Goal: Task Accomplishment & Management: Manage account settings

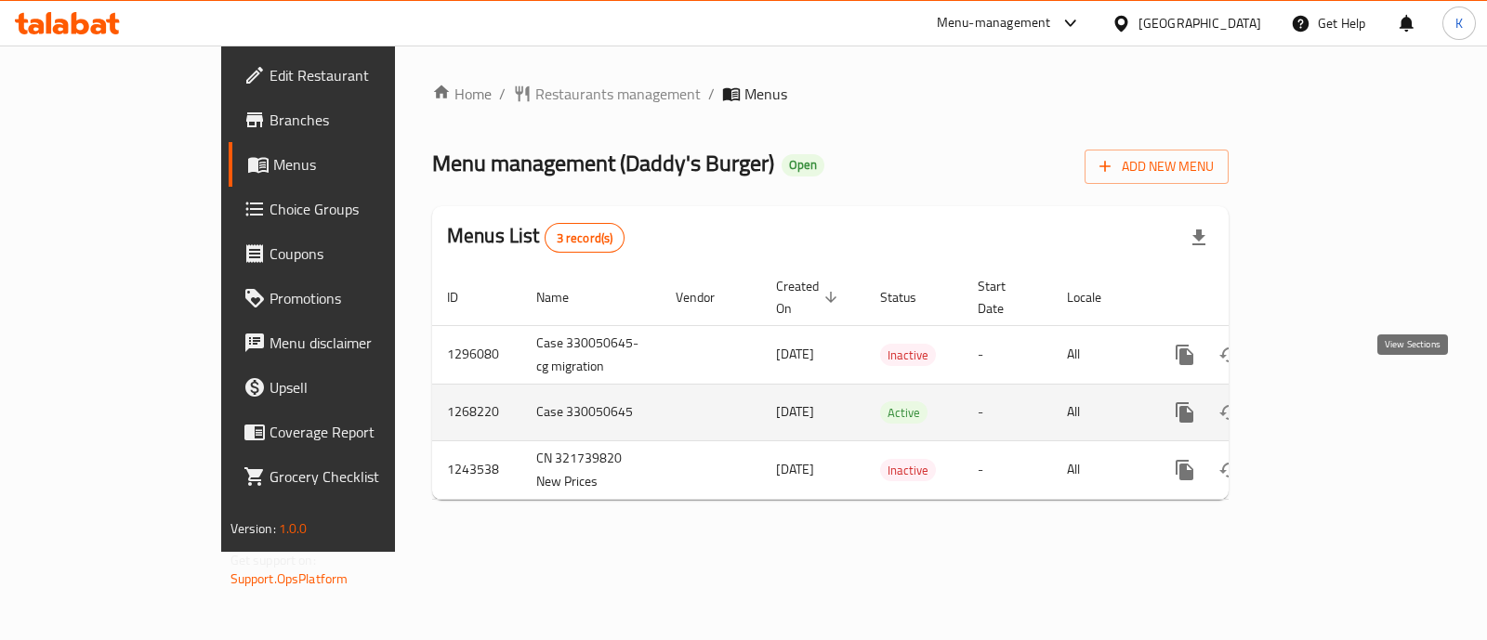
click at [1330, 401] on icon "enhanced table" at bounding box center [1319, 412] width 22 height 22
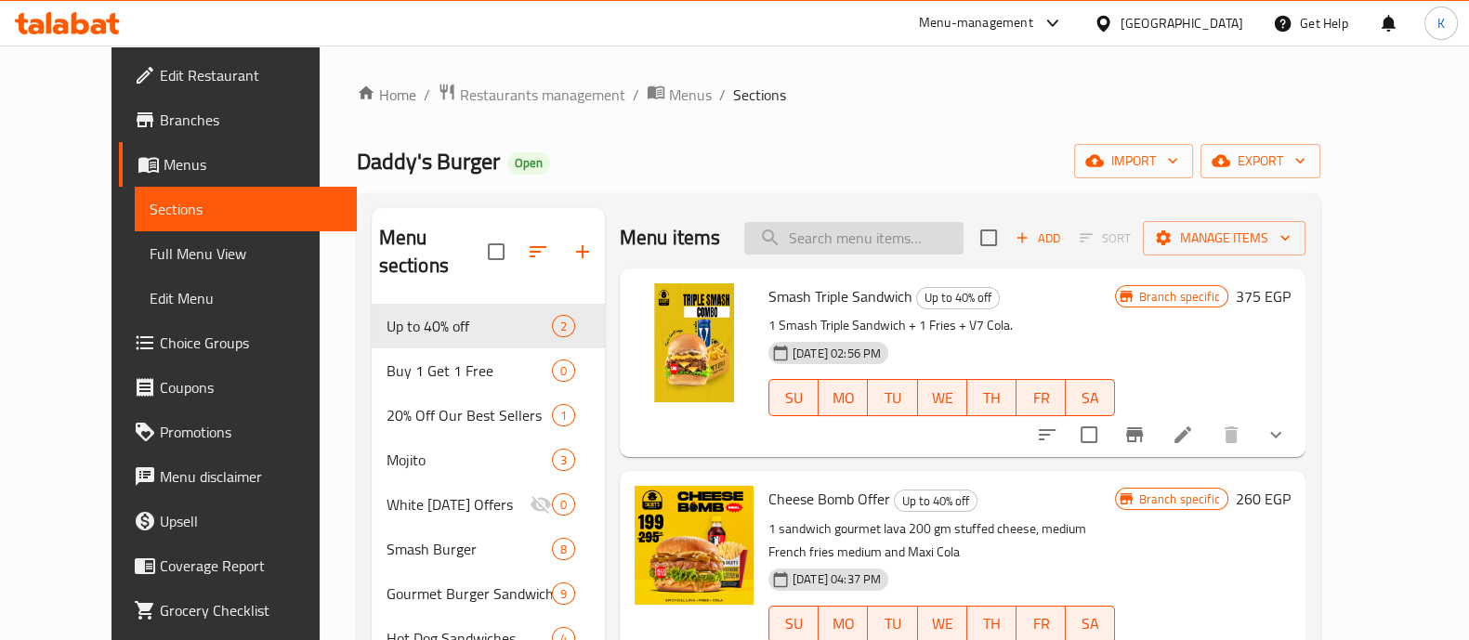
click at [850, 242] on input "search" at bounding box center [853, 238] width 219 height 33
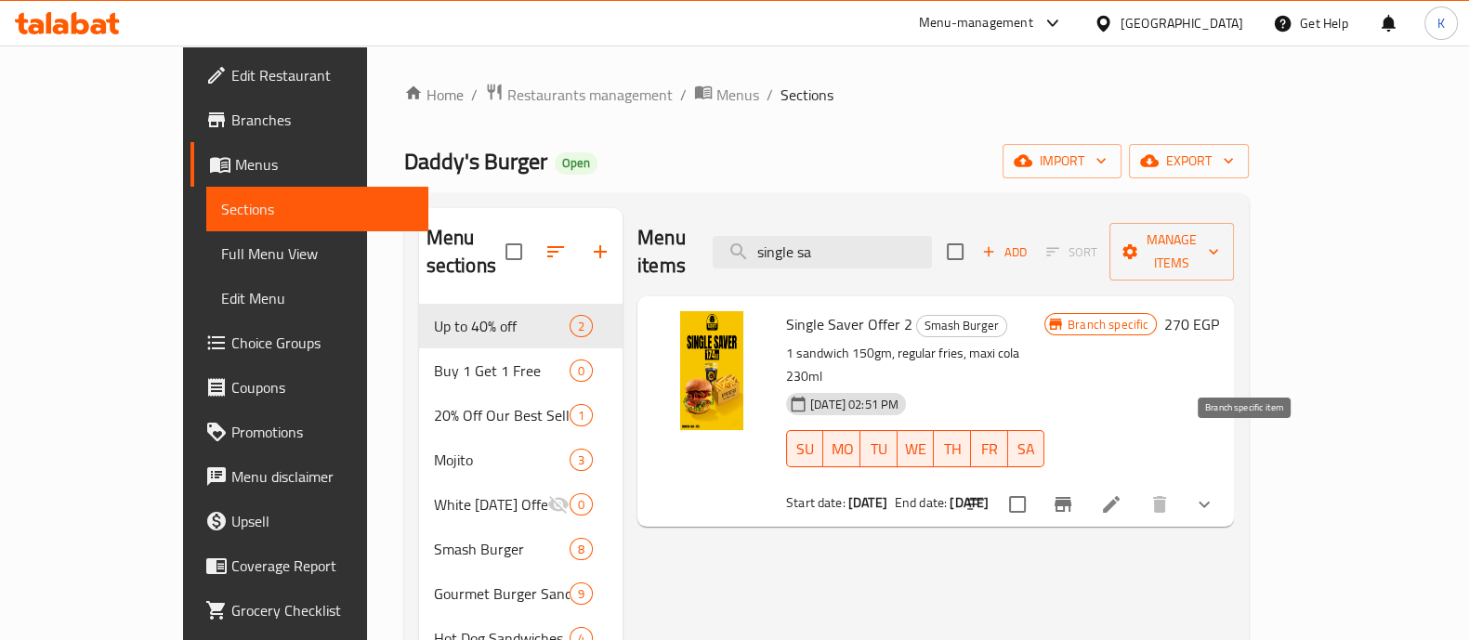
type input "single sa"
click at [1085, 482] on button "Branch-specific-item" at bounding box center [1063, 504] width 45 height 45
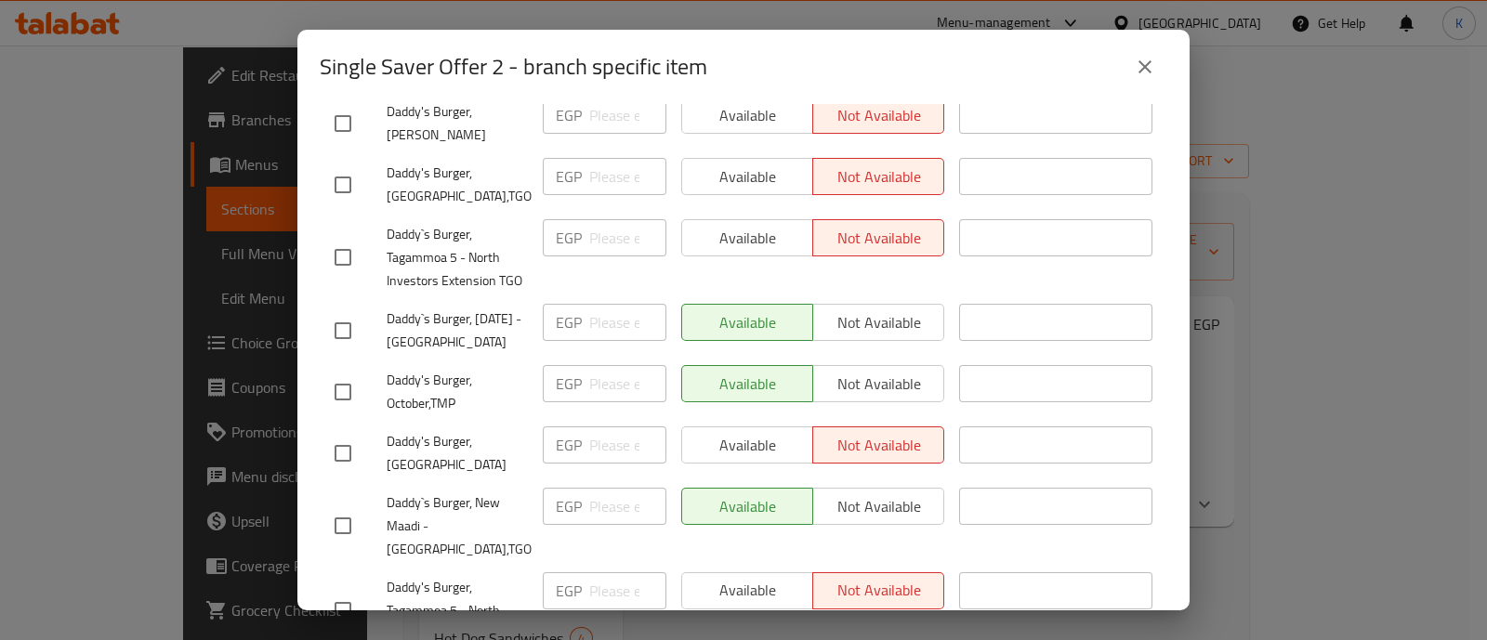
scroll to position [362, 0]
click at [838, 308] on div "Available Not available" at bounding box center [812, 322] width 263 height 37
click at [344, 322] on input "checkbox" at bounding box center [342, 330] width 39 height 39
checkbox input "true"
click at [335, 384] on input "checkbox" at bounding box center [342, 392] width 39 height 39
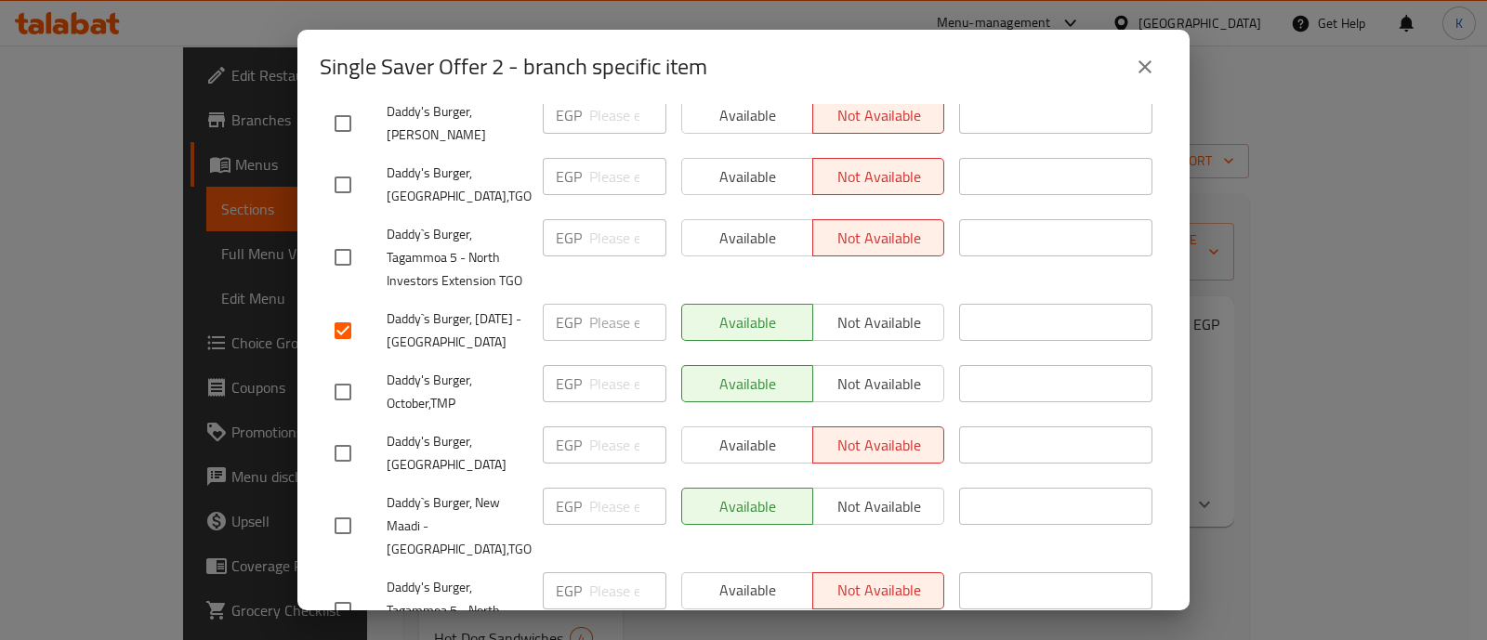
checkbox input "true"
click at [333, 506] on input "checkbox" at bounding box center [342, 525] width 39 height 39
checkbox input "true"
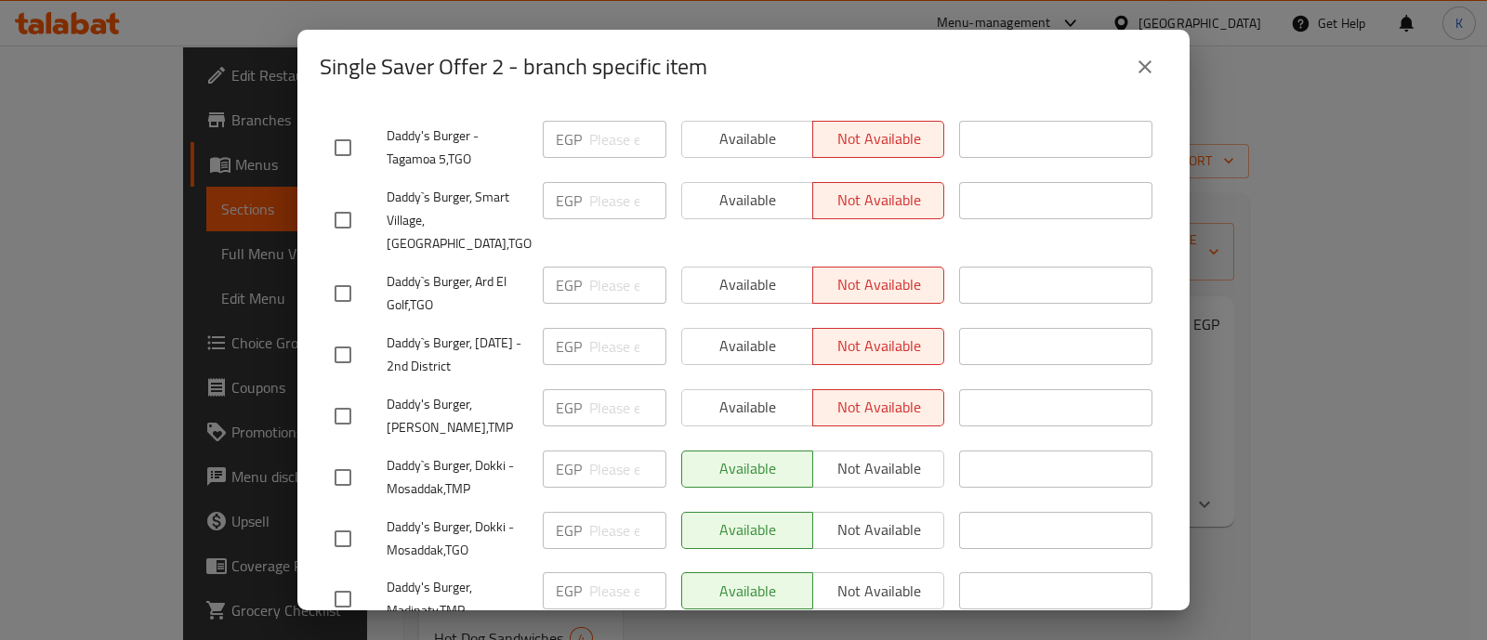
scroll to position [901, 0]
click at [341, 467] on input "checkbox" at bounding box center [342, 474] width 39 height 39
checkbox input "true"
click at [341, 517] on input "checkbox" at bounding box center [342, 536] width 39 height 39
checkbox input "true"
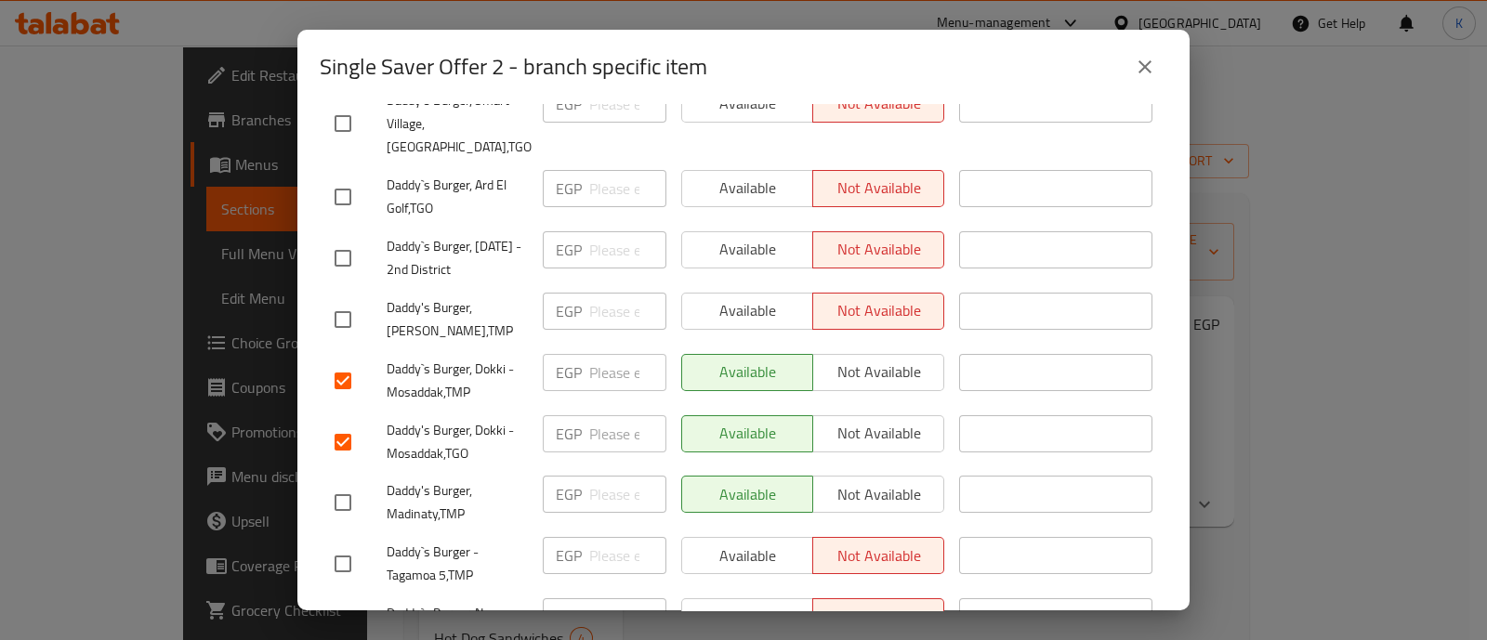
scroll to position [995, 0]
click at [341, 482] on input "checkbox" at bounding box center [342, 501] width 39 height 39
checkbox input "true"
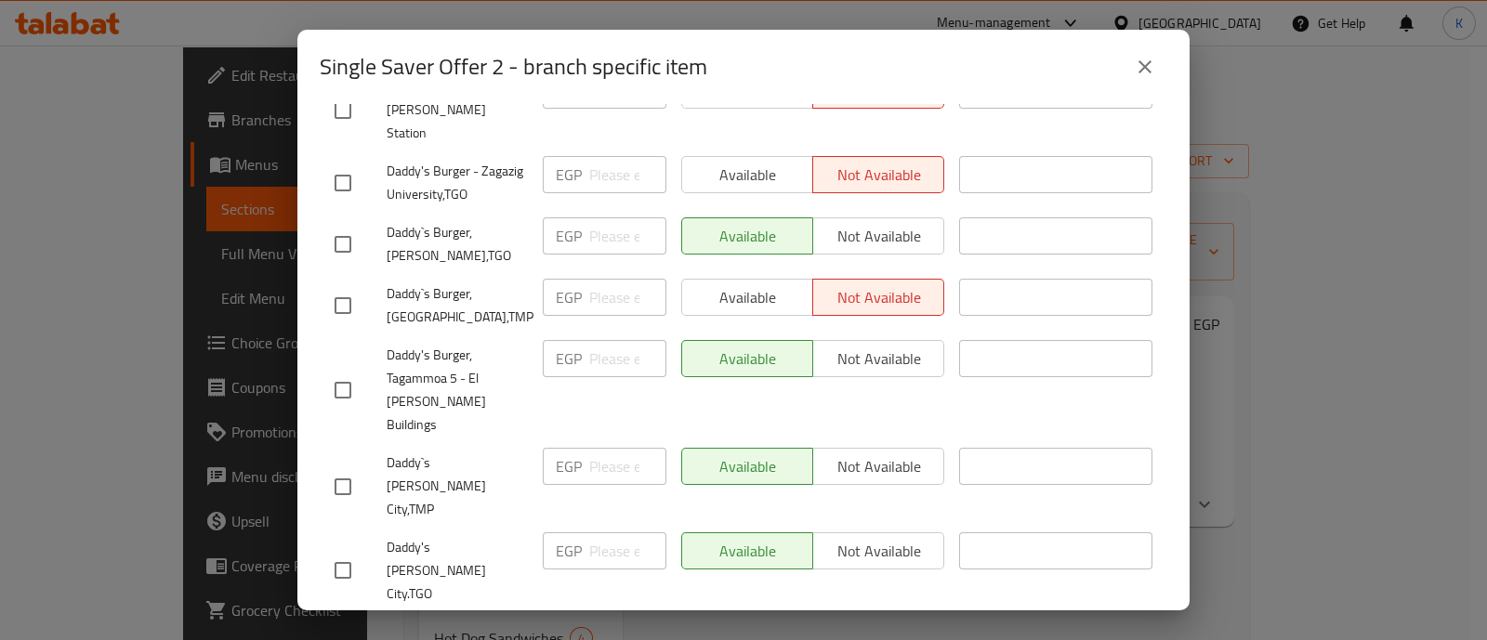
scroll to position [1857, 0]
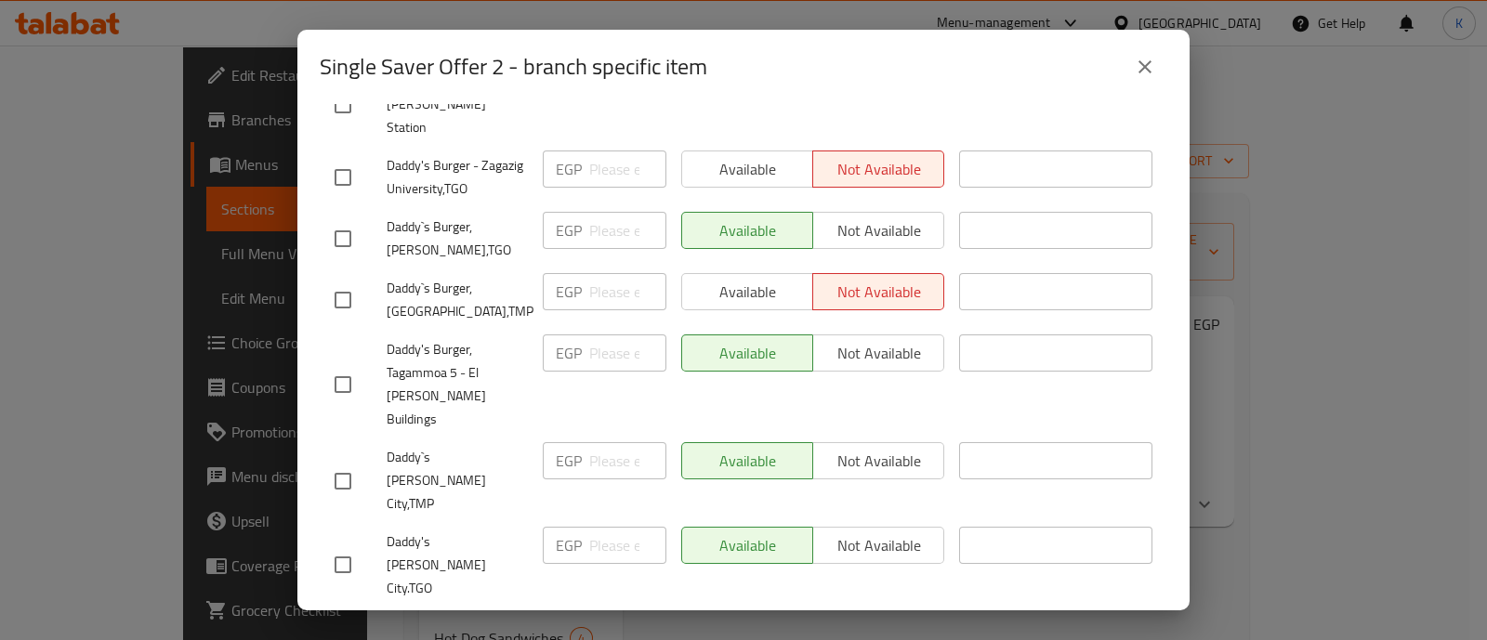
click at [338, 219] on input "checkbox" at bounding box center [342, 238] width 39 height 39
checkbox input "true"
click at [330, 365] on input "checkbox" at bounding box center [342, 384] width 39 height 39
checkbox input "true"
click at [352, 462] on input "checkbox" at bounding box center [342, 481] width 39 height 39
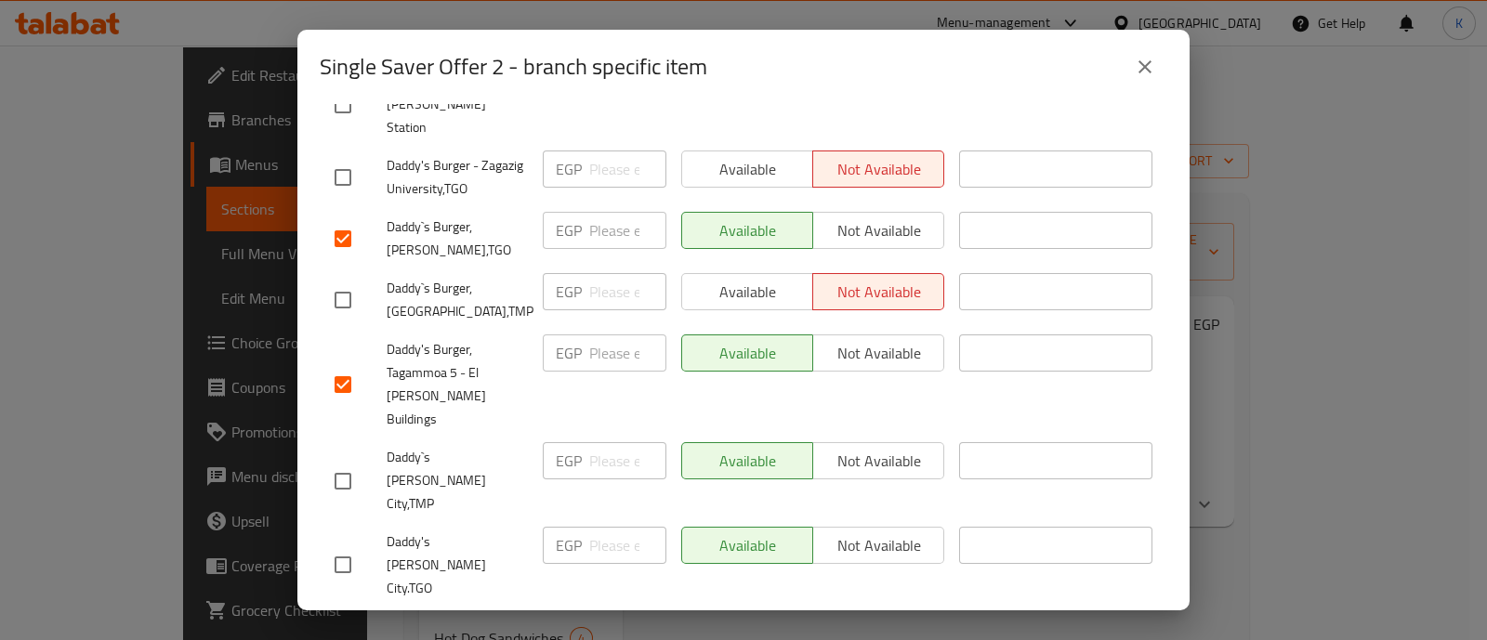
checkbox input "true"
click at [343, 546] on input "checkbox" at bounding box center [342, 565] width 39 height 39
checkbox input "true"
click at [336, 619] on input "checkbox" at bounding box center [342, 638] width 39 height 39
checkbox input "true"
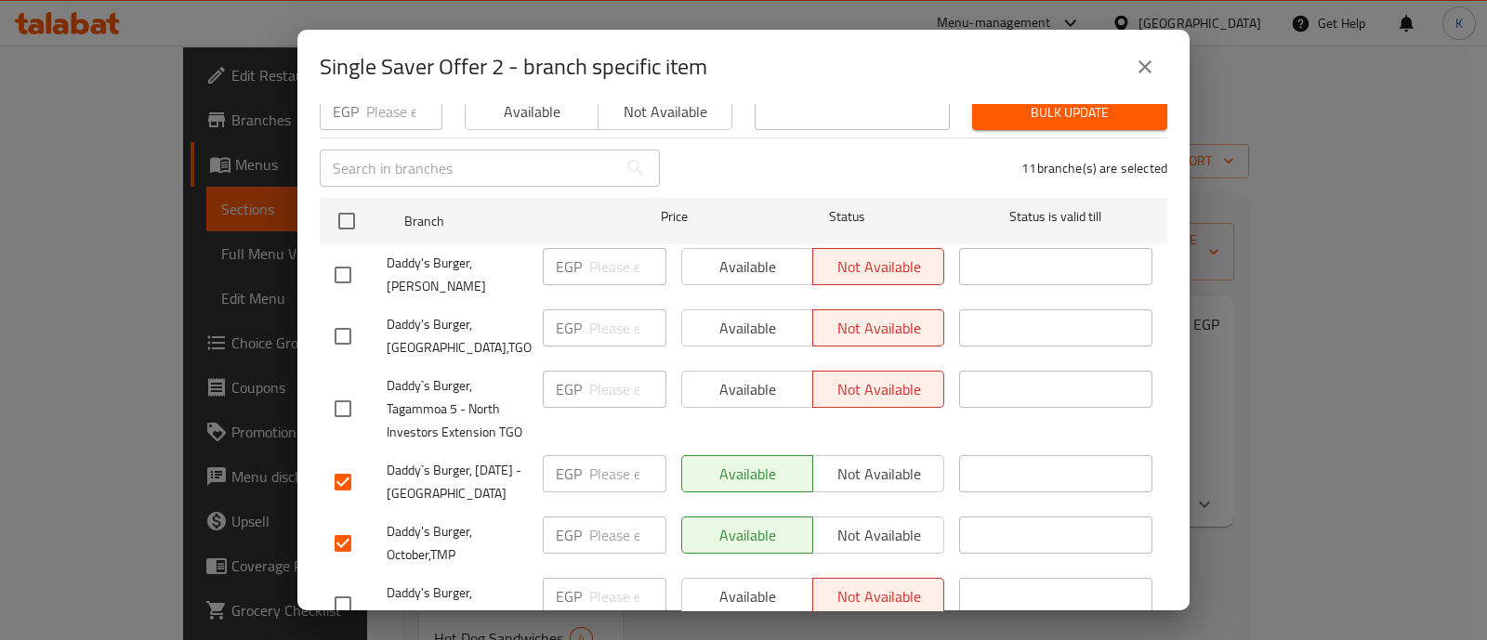
scroll to position [215, 0]
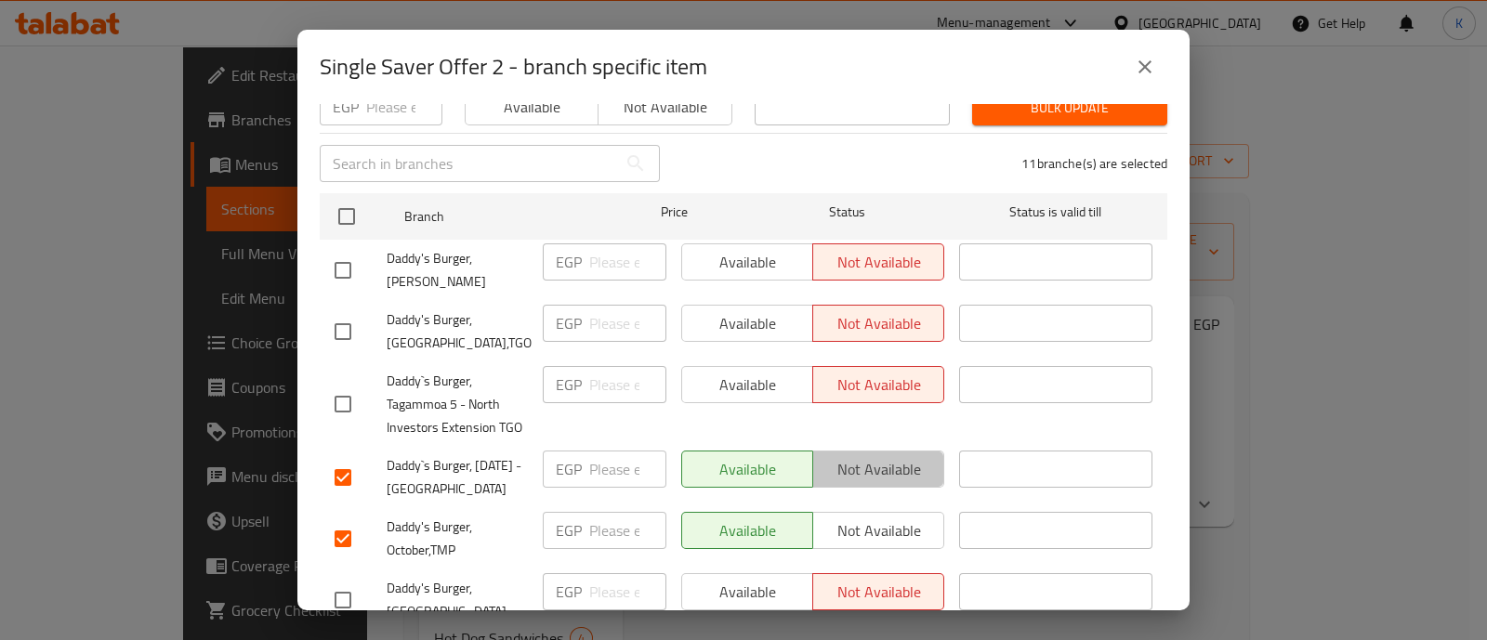
click at [893, 466] on span "Not available" at bounding box center [879, 469] width 116 height 27
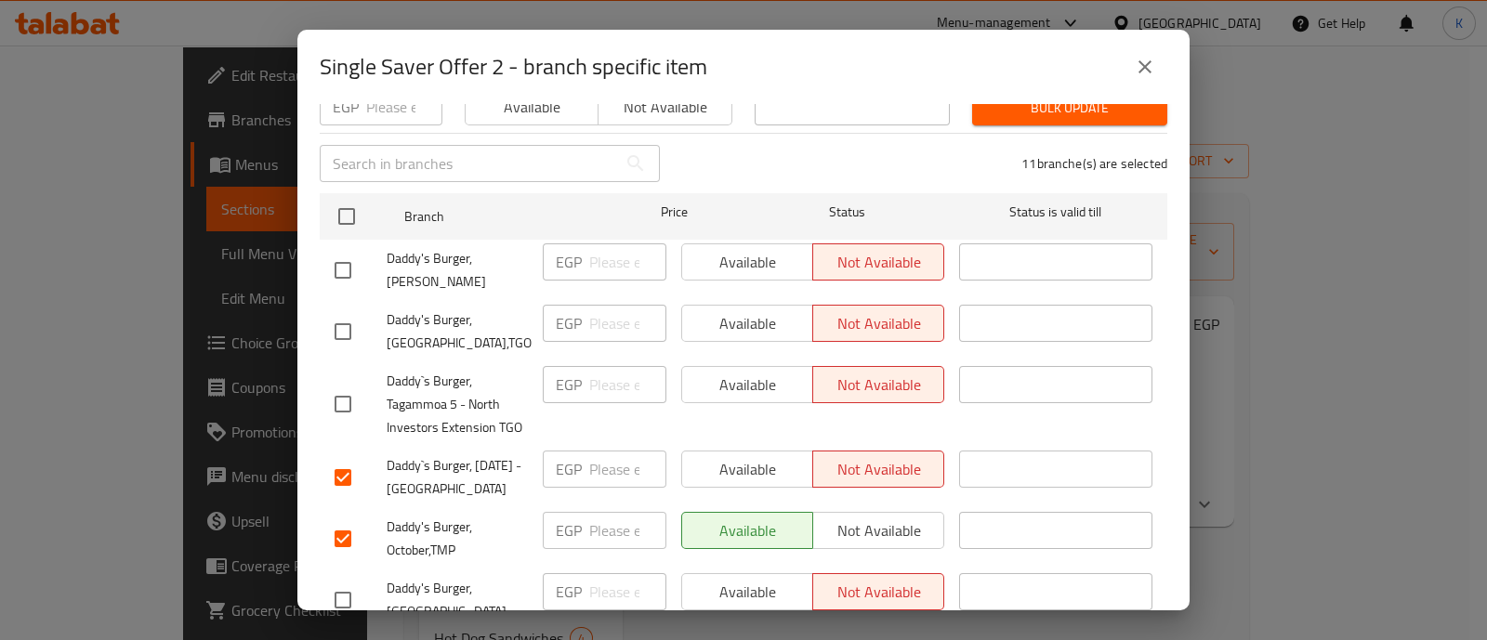
click at [878, 519] on span "Not available" at bounding box center [879, 531] width 116 height 27
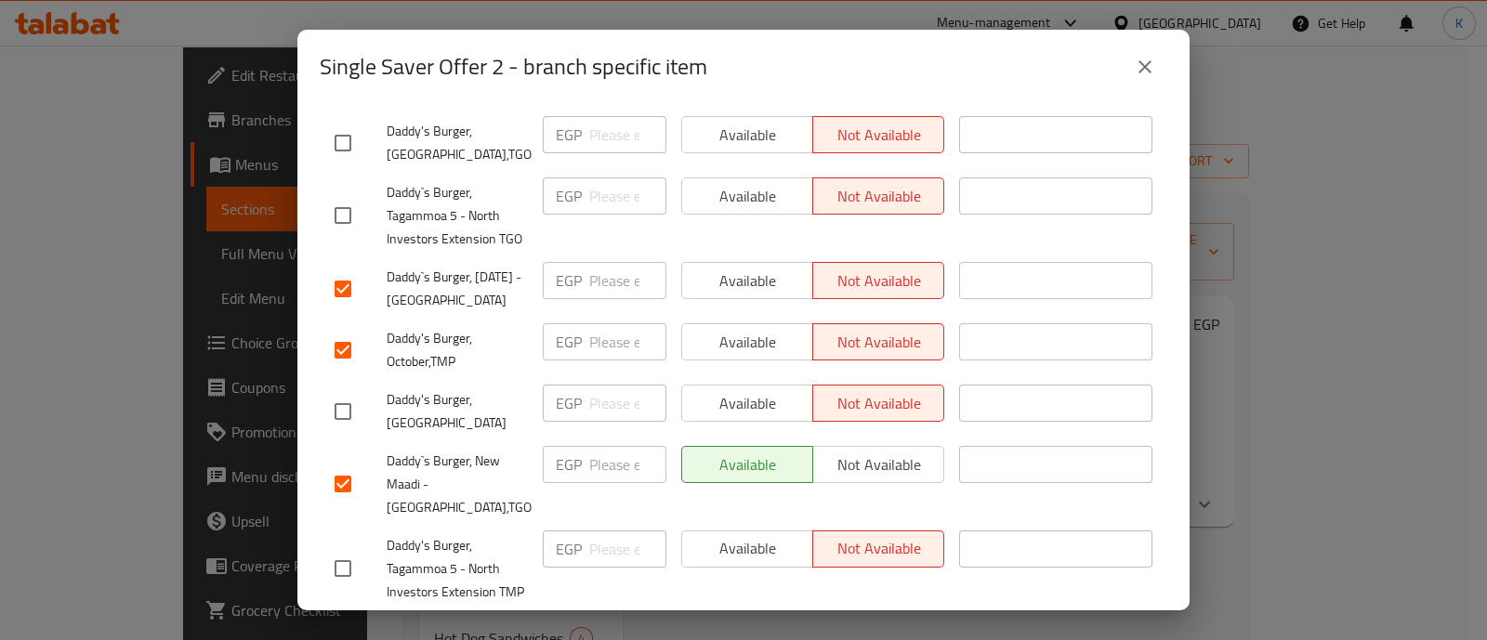
scroll to position [405, 0]
click at [348, 270] on input "checkbox" at bounding box center [342, 287] width 39 height 39
checkbox input "false"
click at [346, 329] on input "checkbox" at bounding box center [342, 348] width 39 height 39
checkbox input "false"
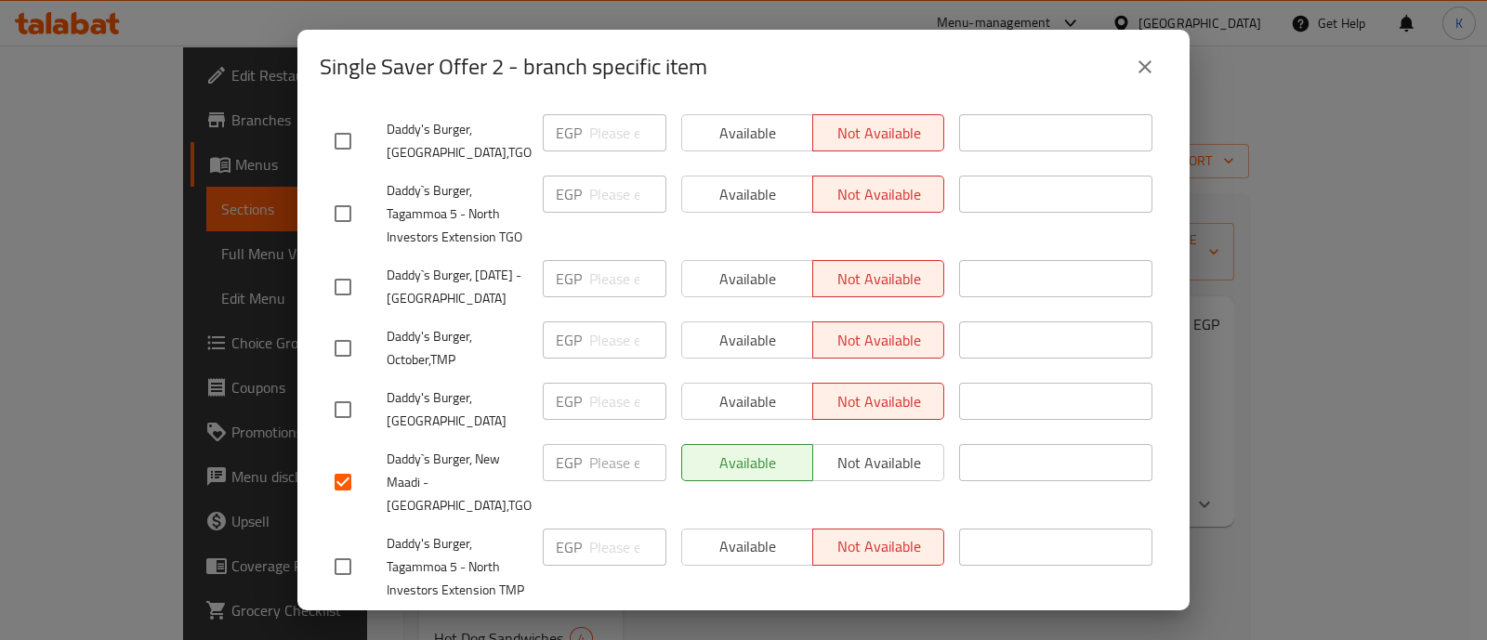
click at [344, 463] on input "checkbox" at bounding box center [342, 482] width 39 height 39
checkbox input "false"
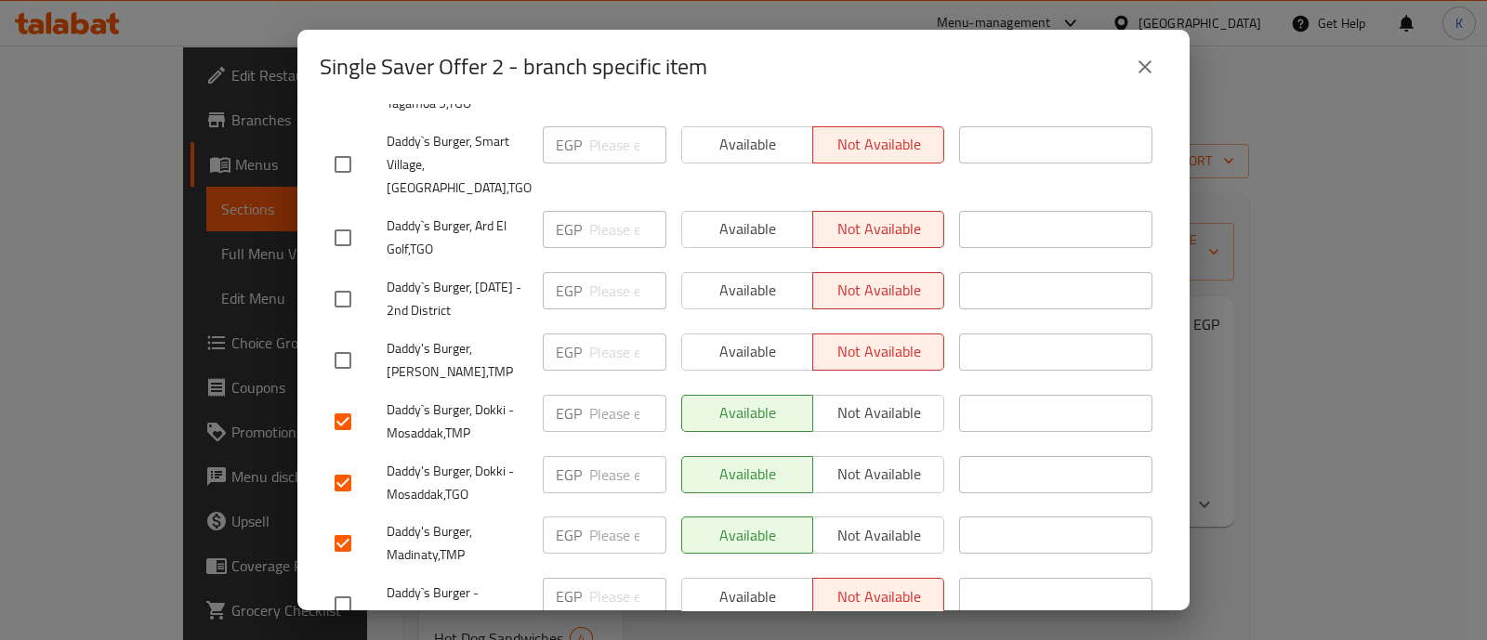
scroll to position [956, 0]
click at [347, 414] on input "checkbox" at bounding box center [342, 419] width 39 height 39
checkbox input "false"
click at [345, 464] on input "checkbox" at bounding box center [342, 480] width 39 height 39
checkbox input "false"
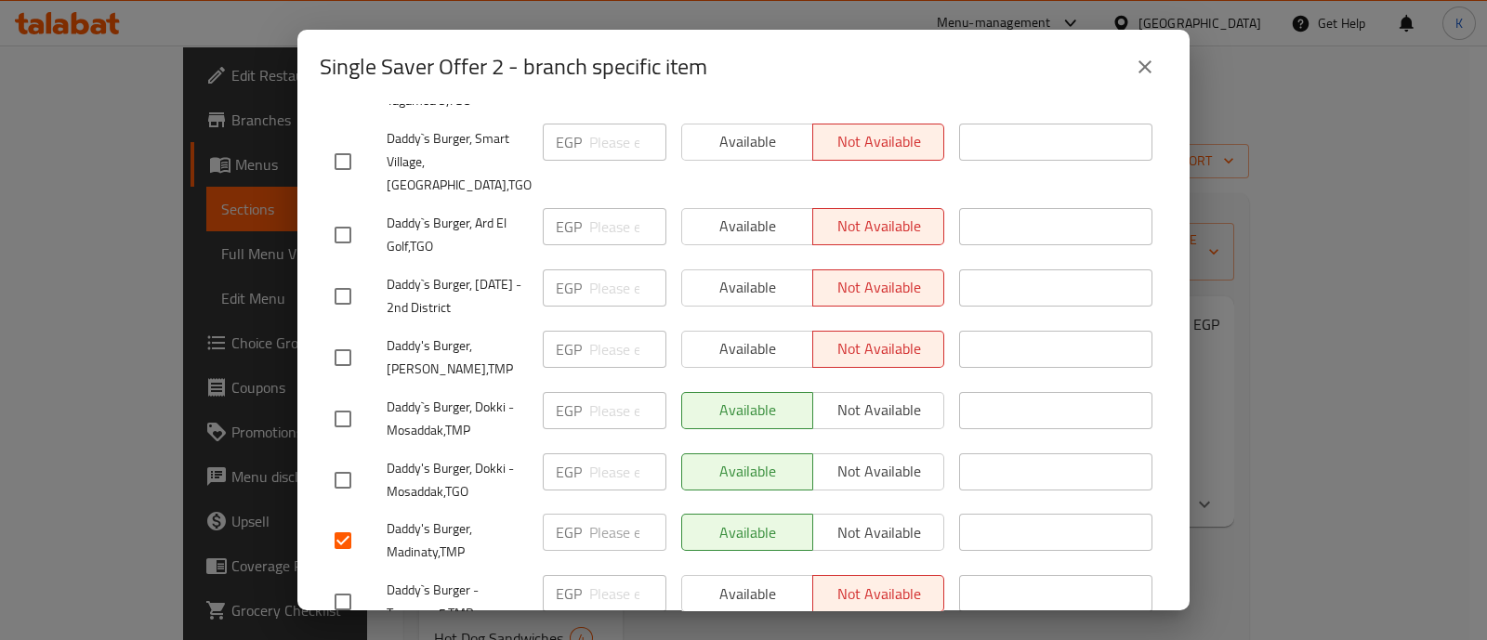
click at [337, 522] on input "checkbox" at bounding box center [342, 540] width 39 height 39
checkbox input "false"
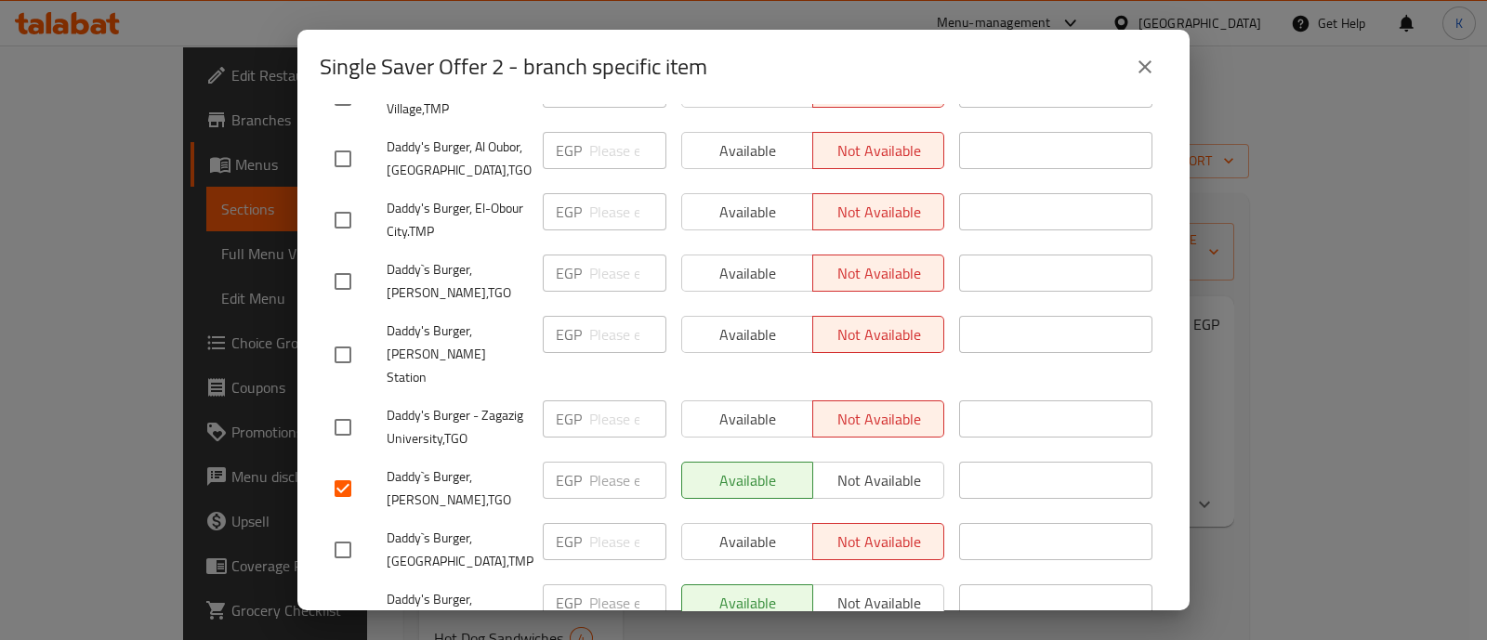
scroll to position [1607, 0]
click at [348, 469] on input "checkbox" at bounding box center [342, 488] width 39 height 39
checkbox input "false"
click at [339, 615] on input "checkbox" at bounding box center [342, 634] width 39 height 39
checkbox input "false"
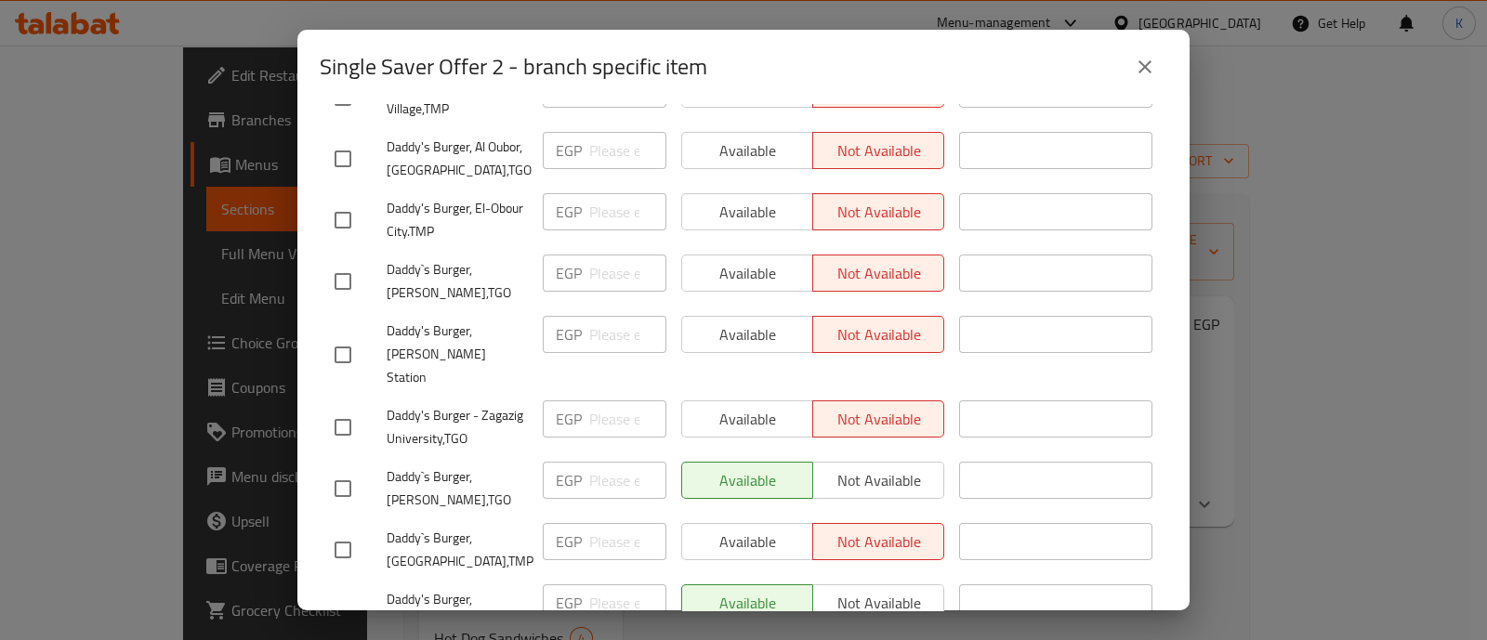
click at [848, 462] on div "Available Not available" at bounding box center [812, 480] width 263 height 37
click at [339, 469] on input "checkbox" at bounding box center [342, 488] width 39 height 39
checkbox input "true"
click at [833, 467] on span "Not available" at bounding box center [879, 480] width 116 height 27
click at [348, 615] on input "checkbox" at bounding box center [342, 634] width 39 height 39
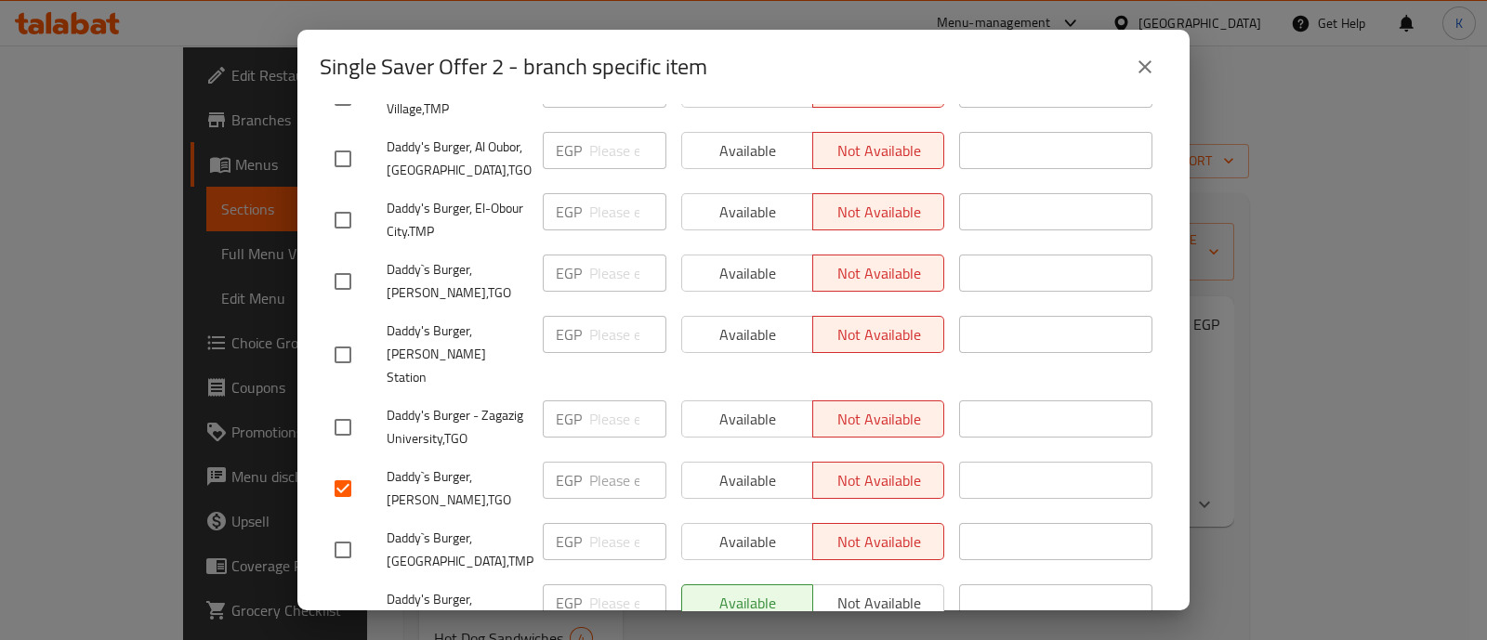
checkbox input "true"
click at [897, 590] on span "Not available" at bounding box center [879, 603] width 116 height 27
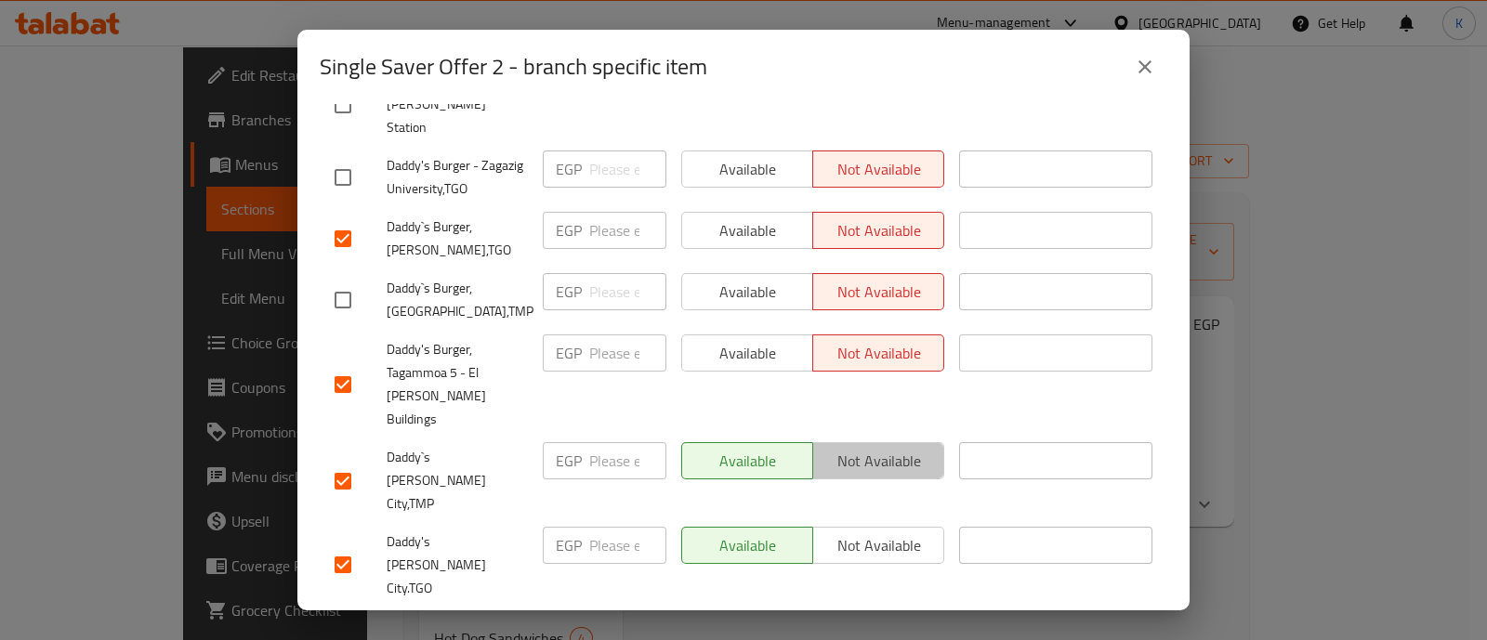
click at [878, 448] on span "Not available" at bounding box center [879, 461] width 116 height 27
click at [862, 527] on button "Not available" at bounding box center [878, 545] width 132 height 37
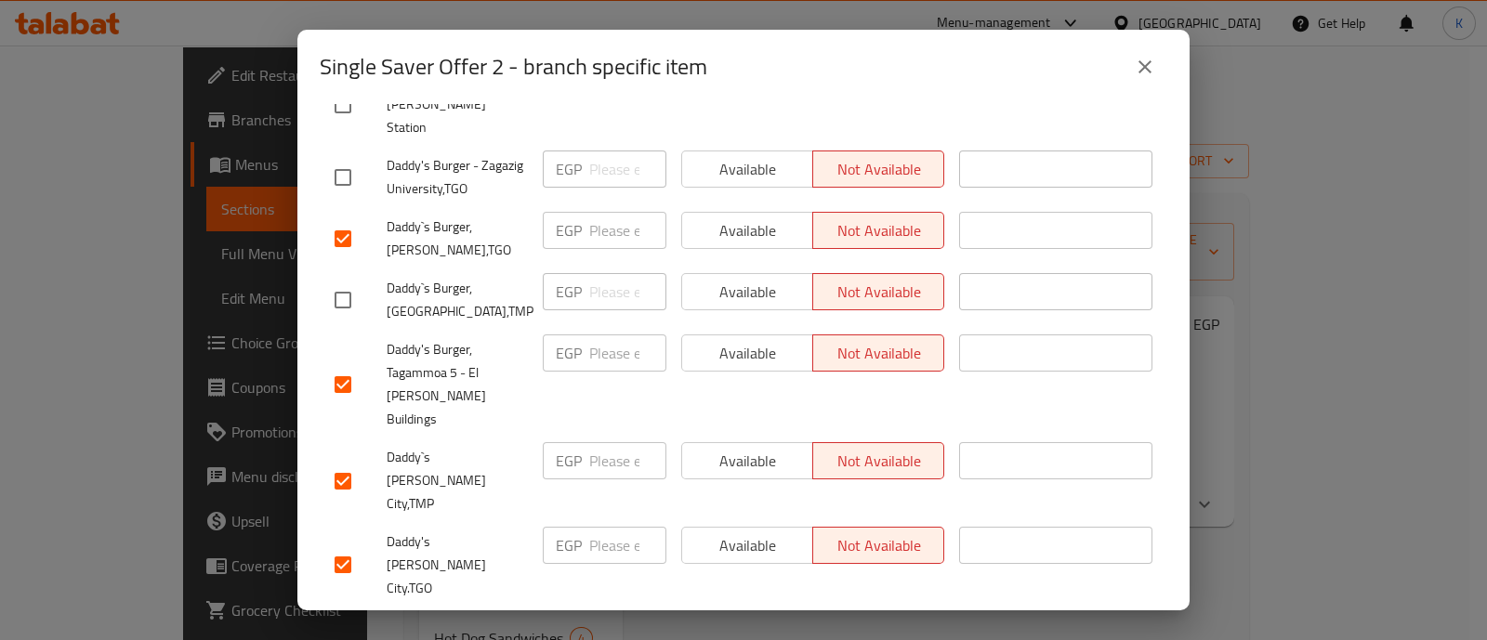
click at [862, 617] on span "Not available" at bounding box center [879, 630] width 116 height 27
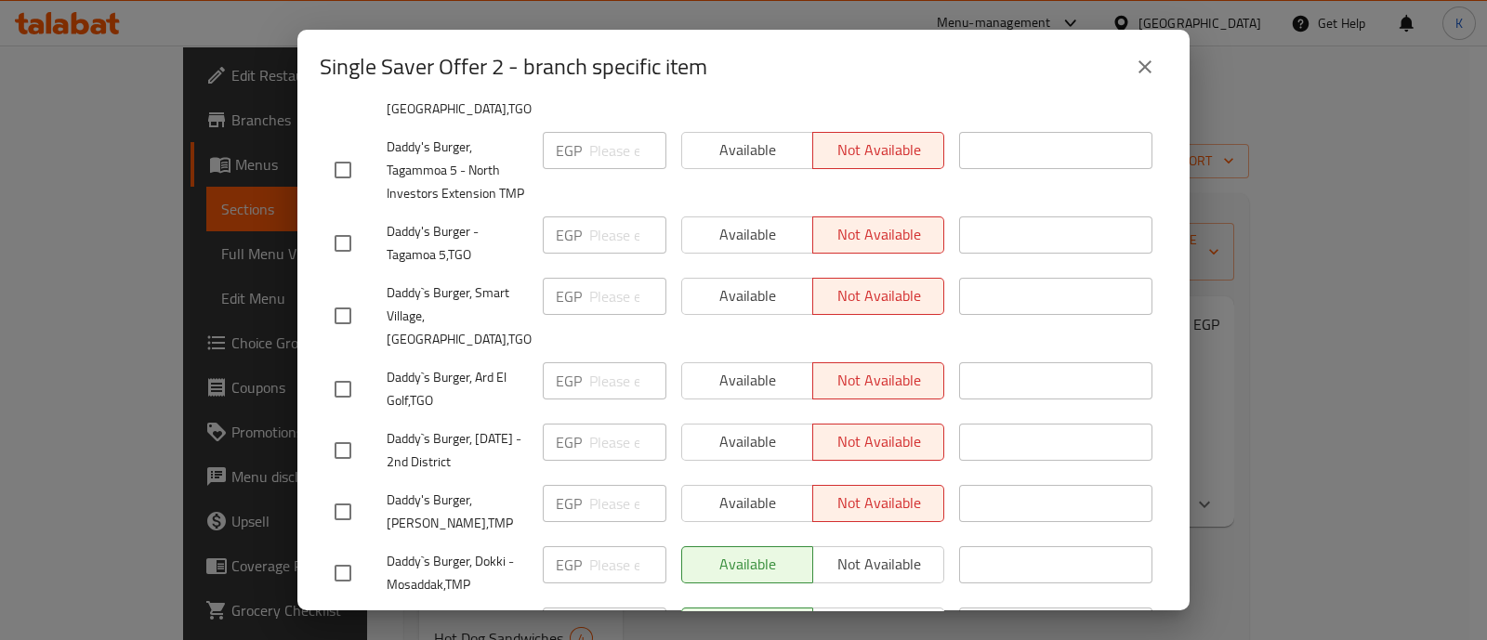
scroll to position [897, 0]
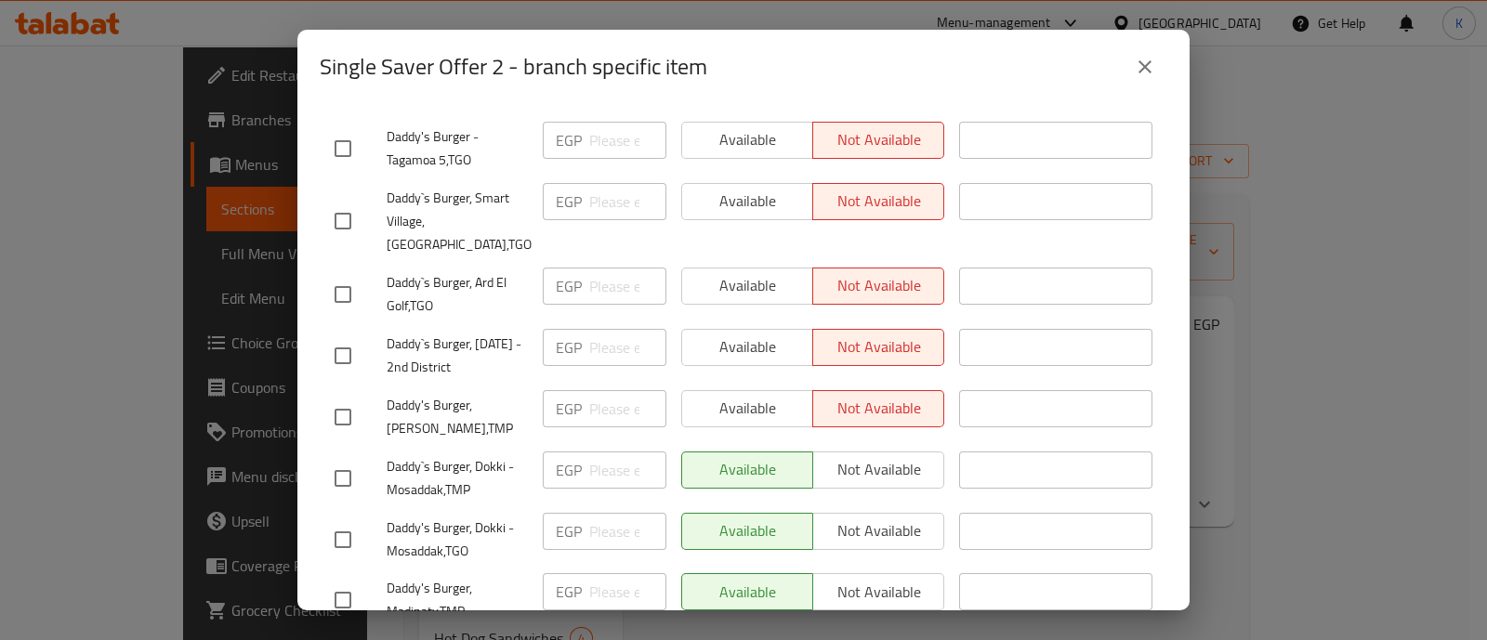
click at [886, 474] on div "Available Not available" at bounding box center [813, 478] width 278 height 69
click at [874, 458] on div "Available Not available" at bounding box center [812, 470] width 263 height 37
click at [339, 462] on input "checkbox" at bounding box center [342, 478] width 39 height 39
checkbox input "true"
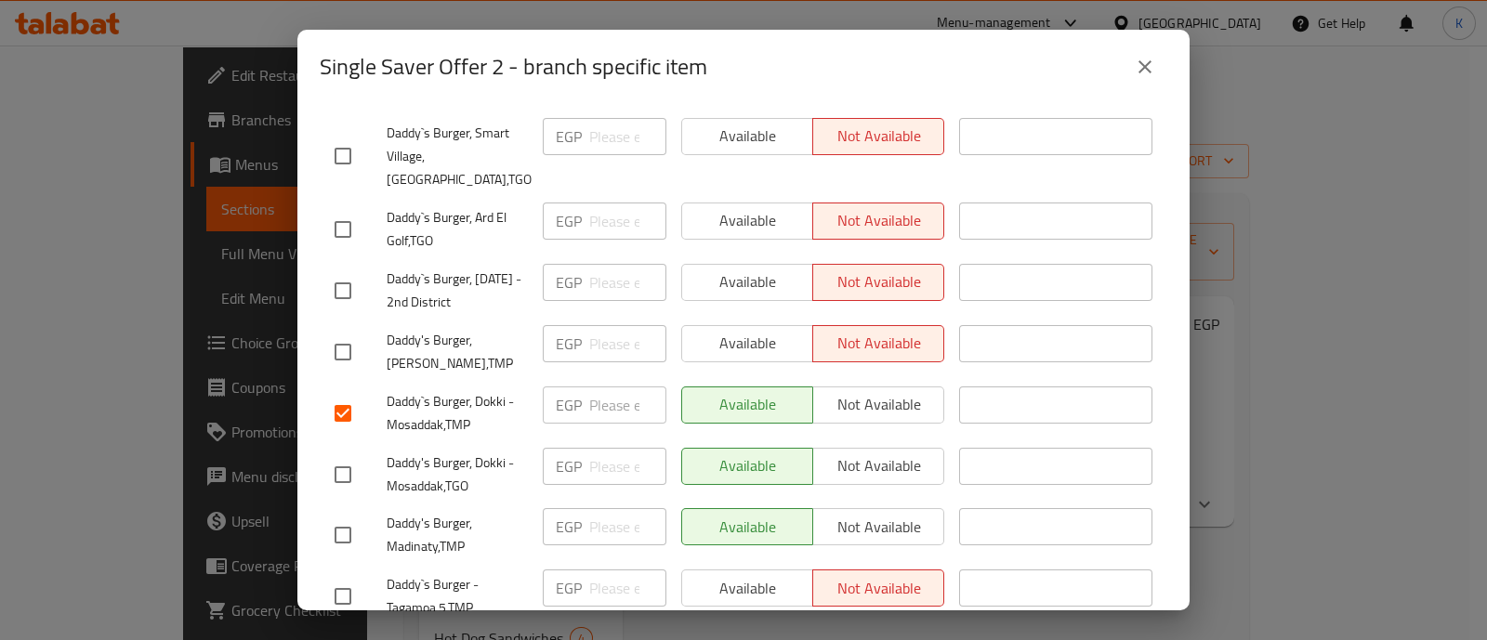
scroll to position [962, 0]
click at [339, 462] on input "checkbox" at bounding box center [342, 474] width 39 height 39
checkbox input "true"
click at [342, 519] on input "checkbox" at bounding box center [342, 535] width 39 height 39
checkbox input "true"
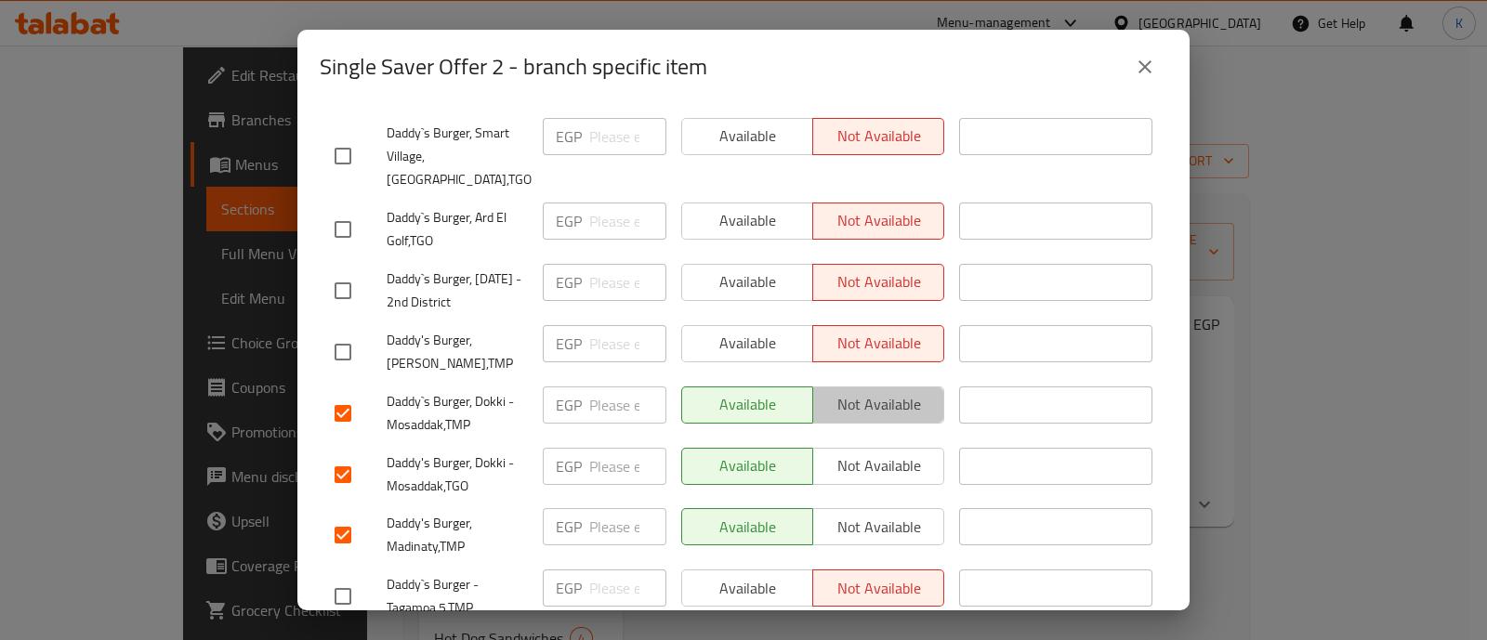
click at [852, 401] on span "Not available" at bounding box center [879, 404] width 116 height 27
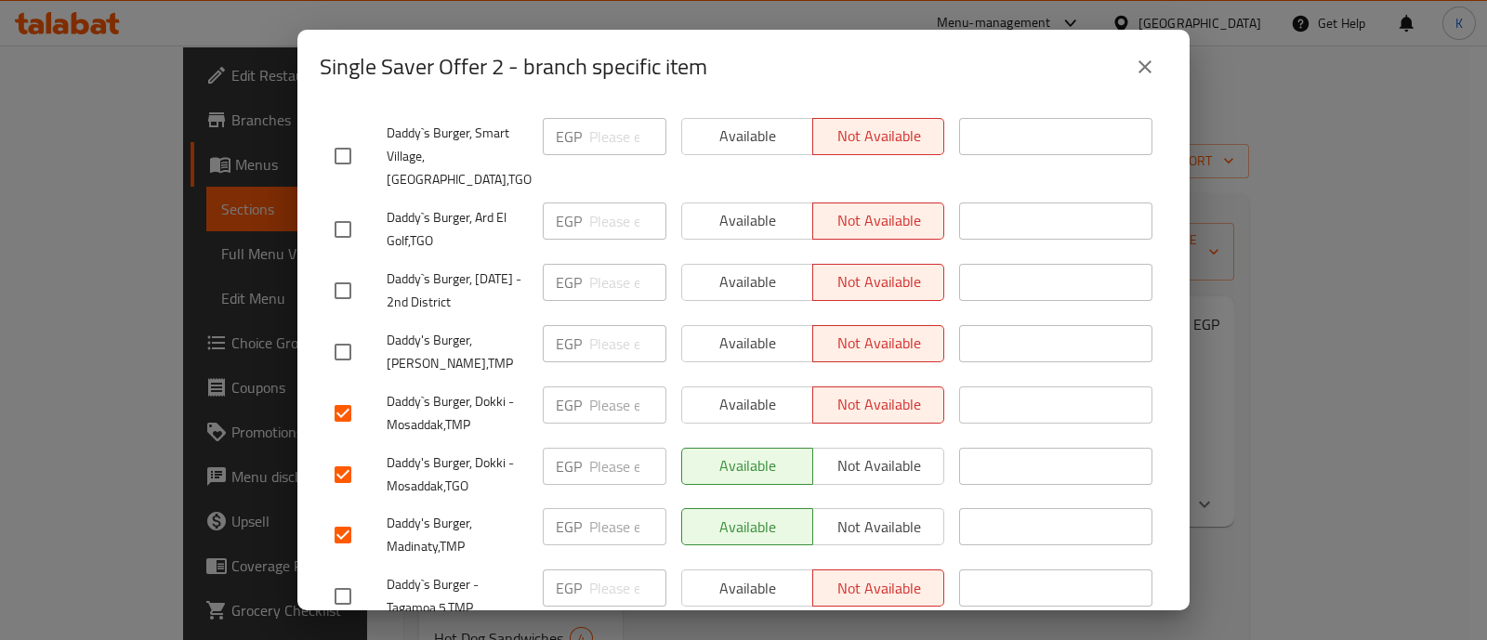
click at [852, 460] on span "Not available" at bounding box center [879, 466] width 116 height 27
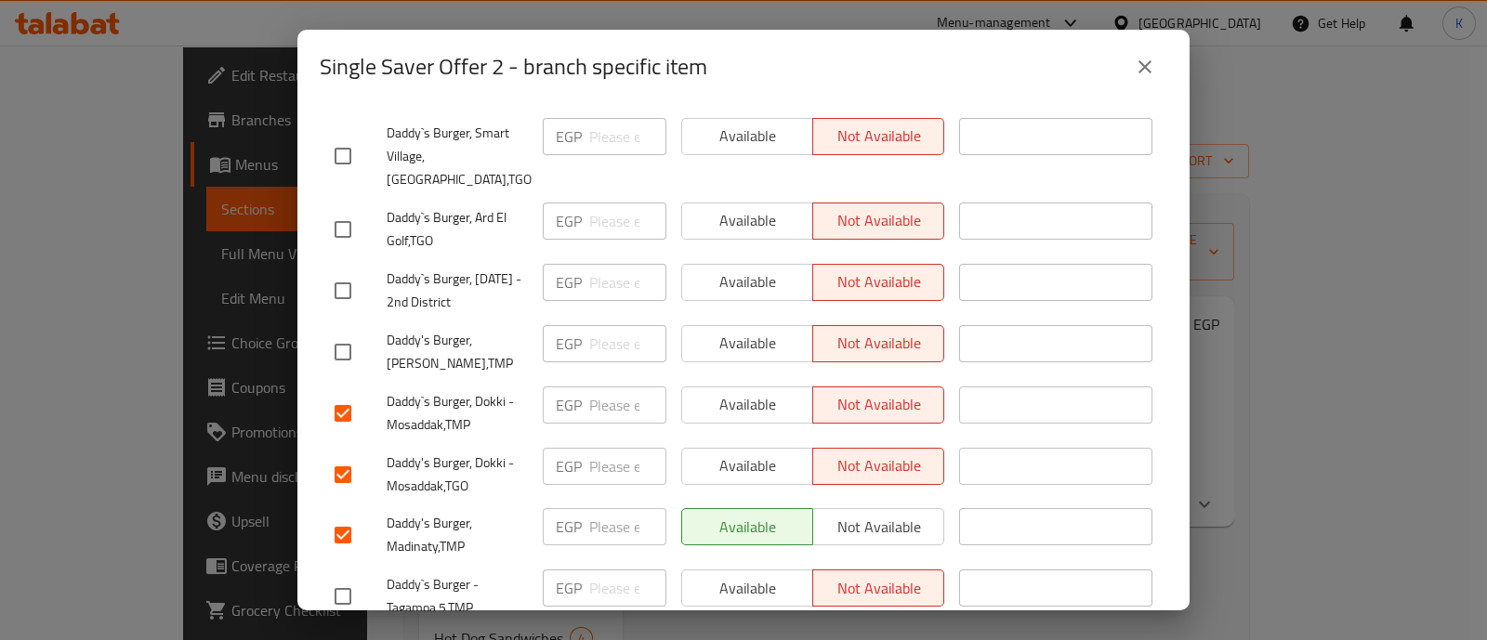
click at [852, 508] on button "Not available" at bounding box center [878, 526] width 132 height 37
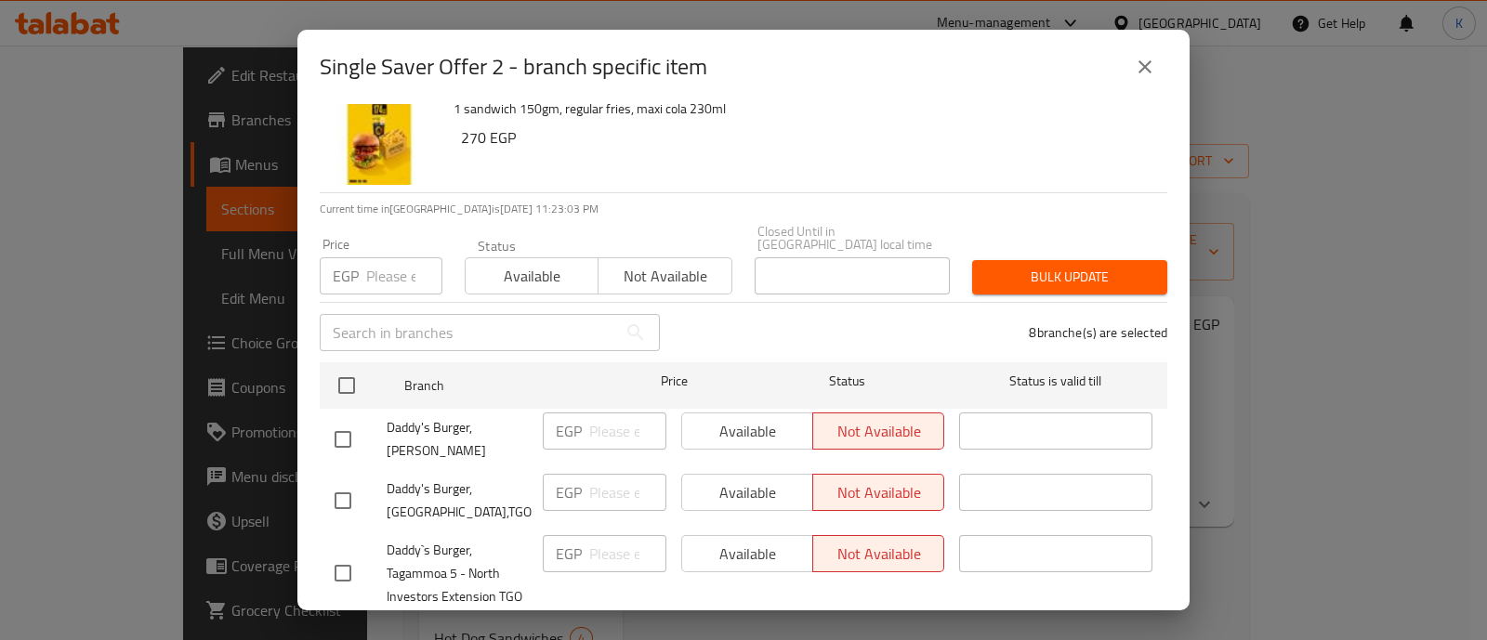
scroll to position [0, 0]
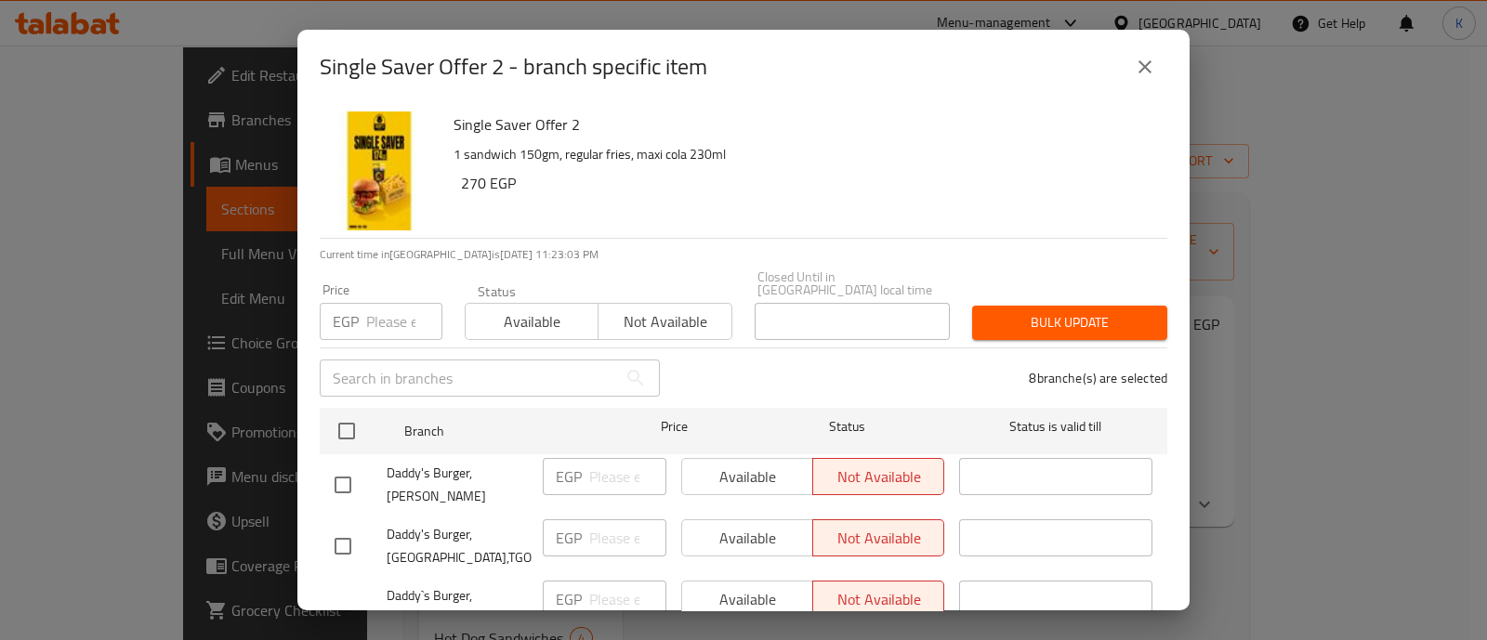
click at [1036, 318] on span "Bulk update" at bounding box center [1069, 322] width 165 height 23
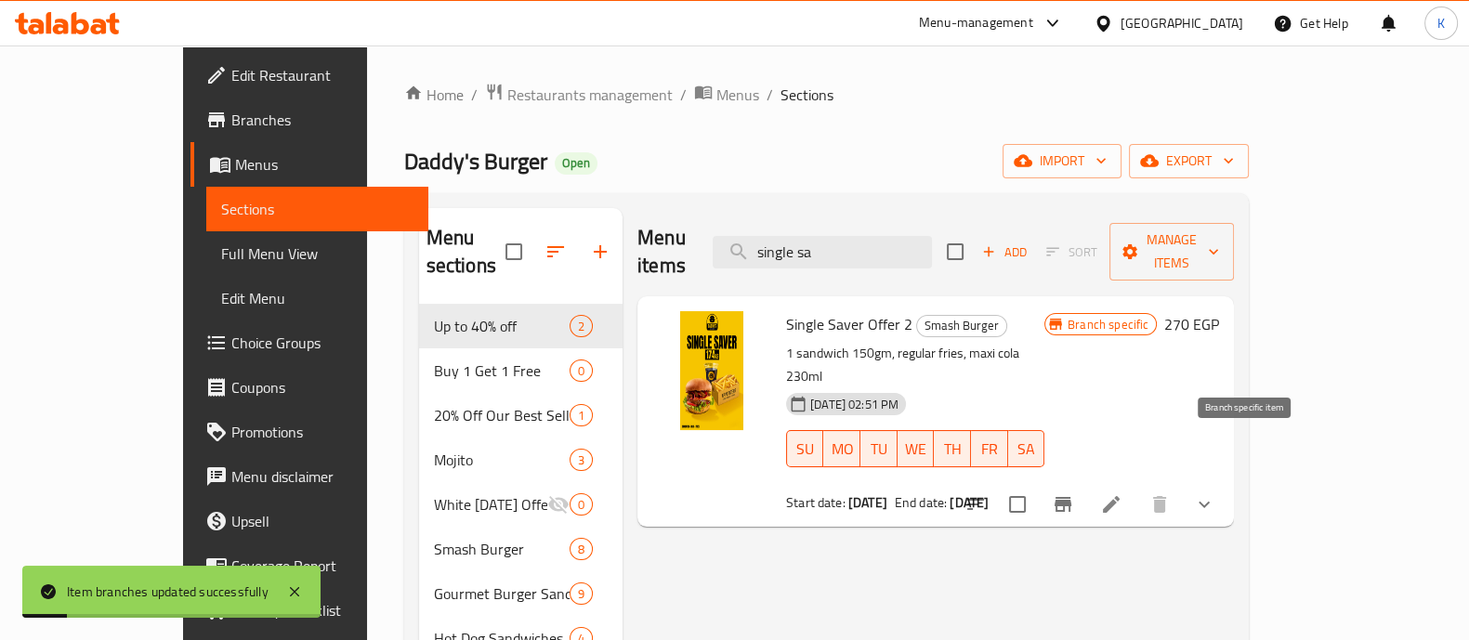
click at [1072, 497] on icon "Branch-specific-item" at bounding box center [1063, 504] width 17 height 15
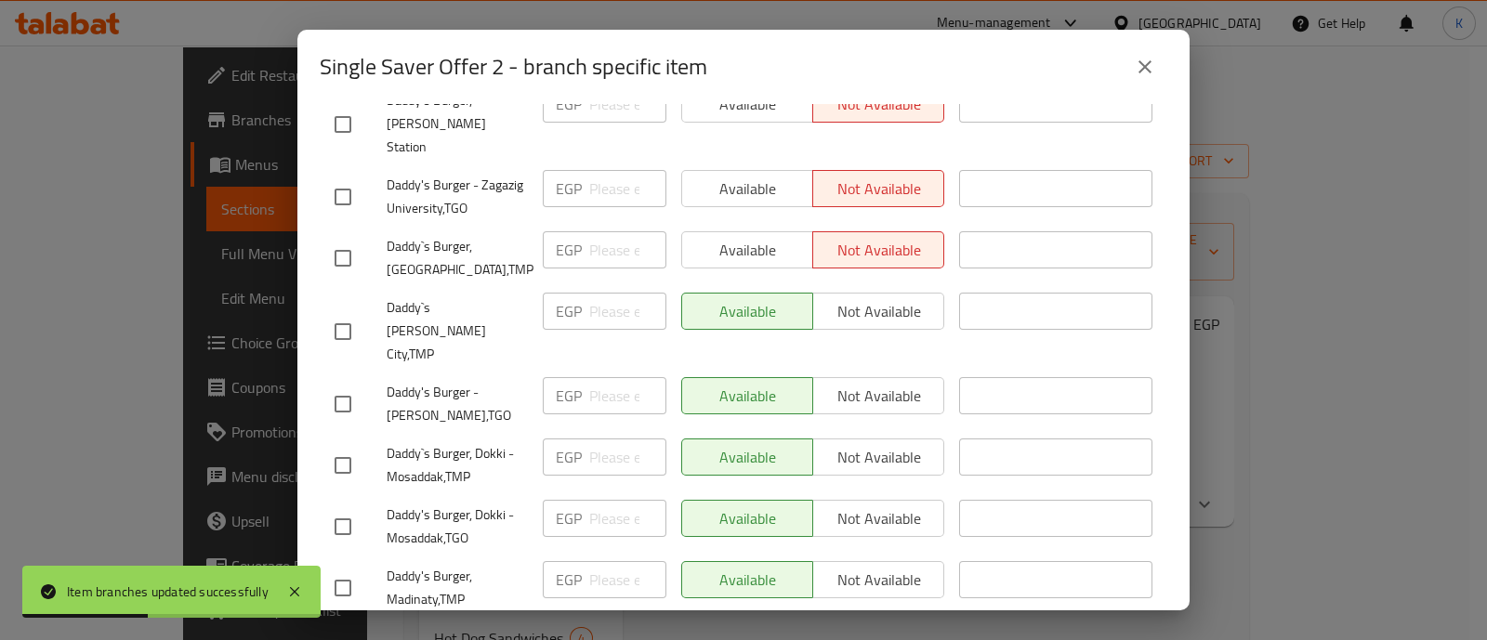
scroll to position [1654, 0]
click at [861, 292] on div "Available Not available" at bounding box center [812, 310] width 263 height 37
click at [841, 292] on div "Available Not available" at bounding box center [812, 310] width 263 height 37
click at [364, 311] on div at bounding box center [361, 330] width 52 height 39
click at [333, 311] on input "checkbox" at bounding box center [342, 330] width 39 height 39
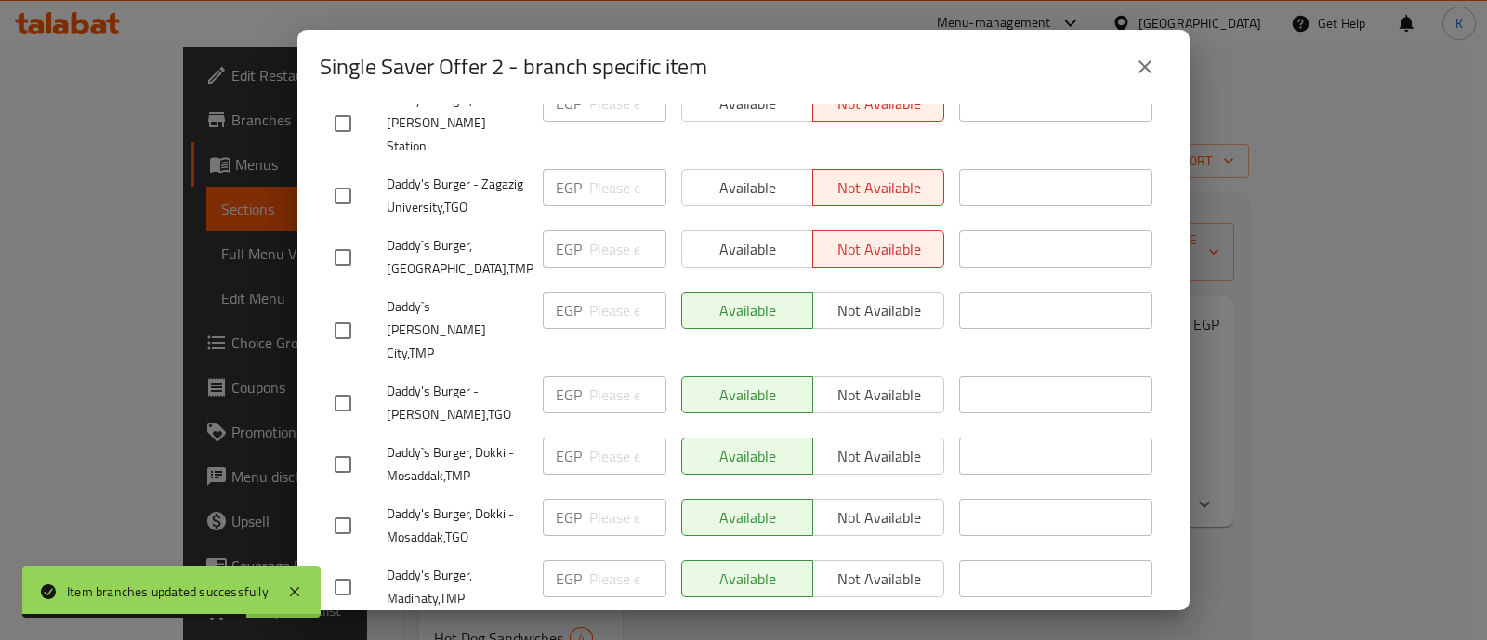
checkbox input "true"
click at [337, 384] on input "checkbox" at bounding box center [342, 403] width 39 height 39
checkbox input "true"
click at [351, 445] on input "checkbox" at bounding box center [342, 464] width 39 height 39
checkbox input "true"
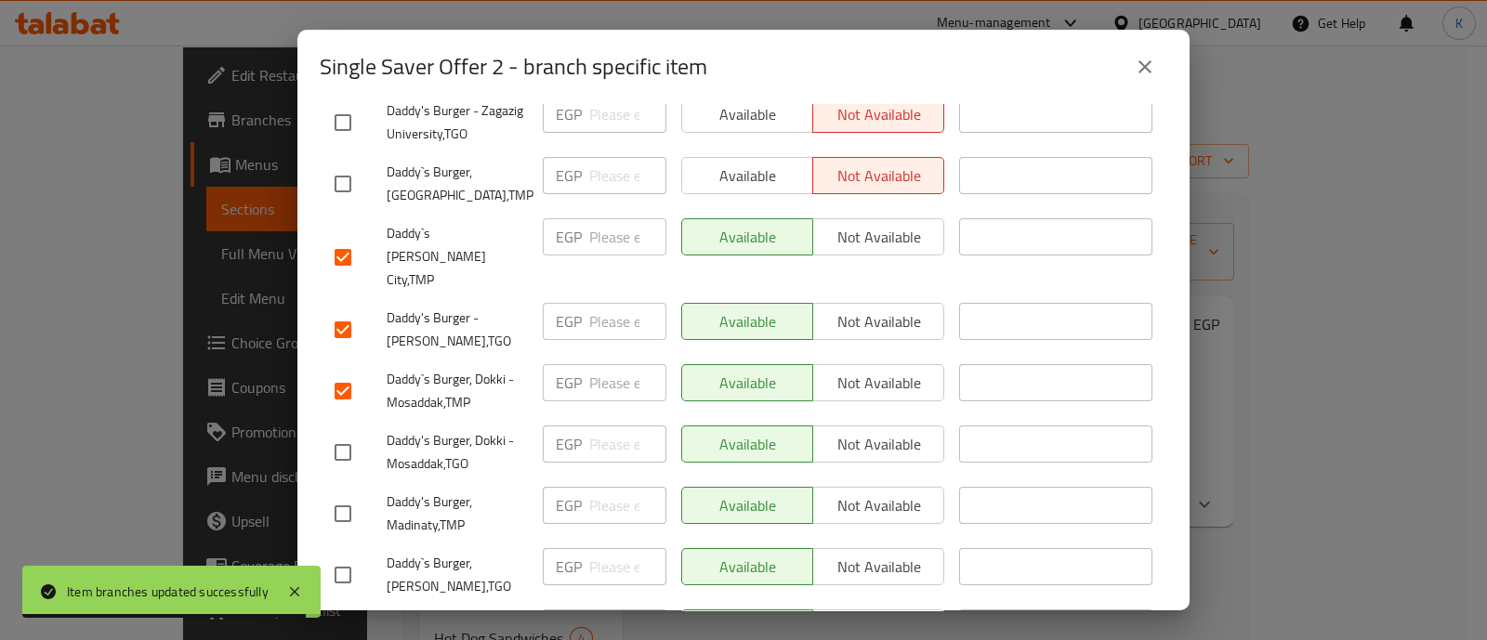
scroll to position [1729, 0]
click at [351, 432] on input "checkbox" at bounding box center [342, 451] width 39 height 39
checkbox input "true"
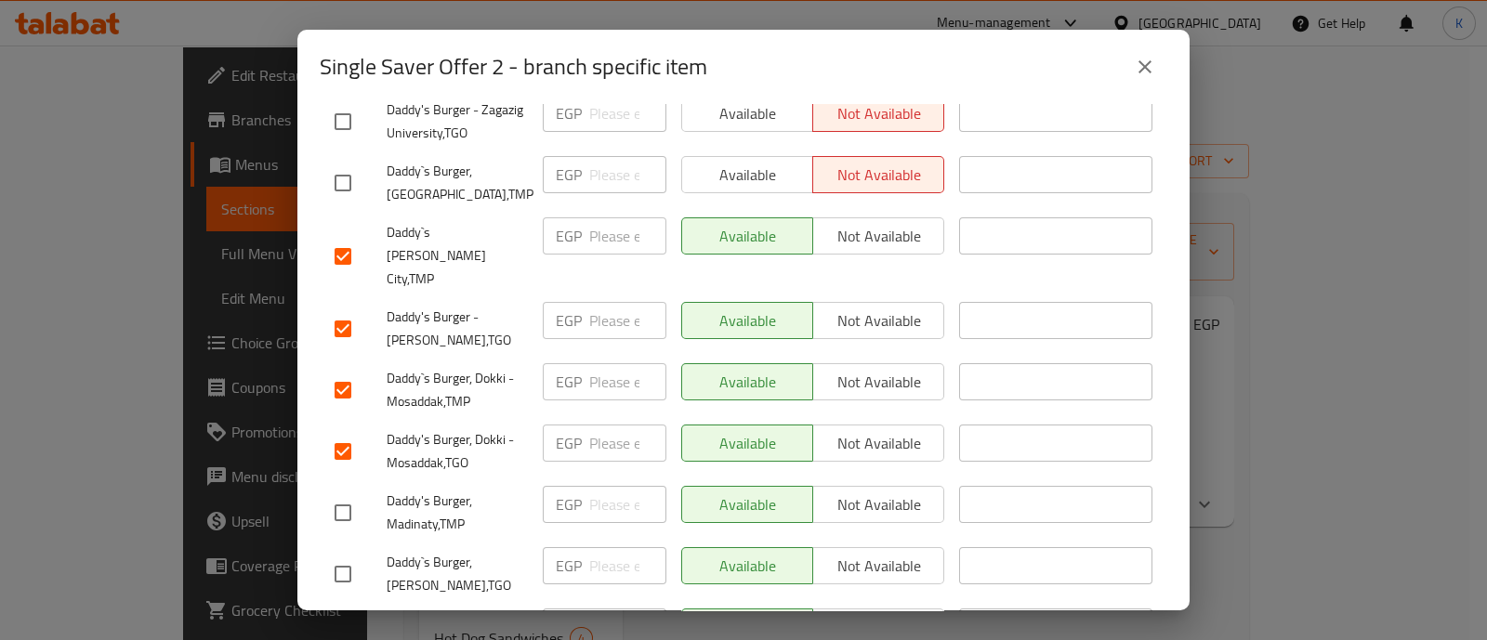
click at [349, 493] on input "checkbox" at bounding box center [342, 512] width 39 height 39
checkbox input "true"
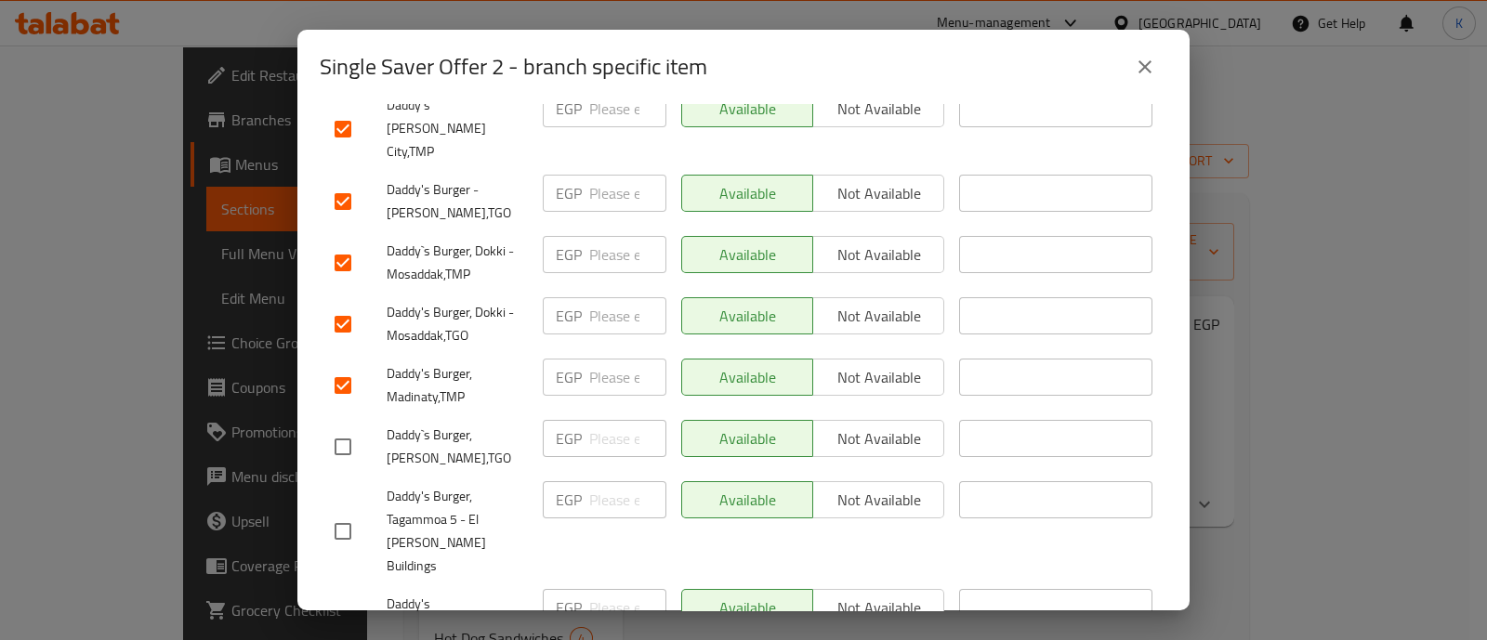
click at [348, 427] on input "checkbox" at bounding box center [342, 446] width 39 height 39
checkbox input "true"
click at [344, 512] on input "checkbox" at bounding box center [342, 531] width 39 height 39
checkbox input "true"
click at [341, 608] on input "checkbox" at bounding box center [342, 627] width 39 height 39
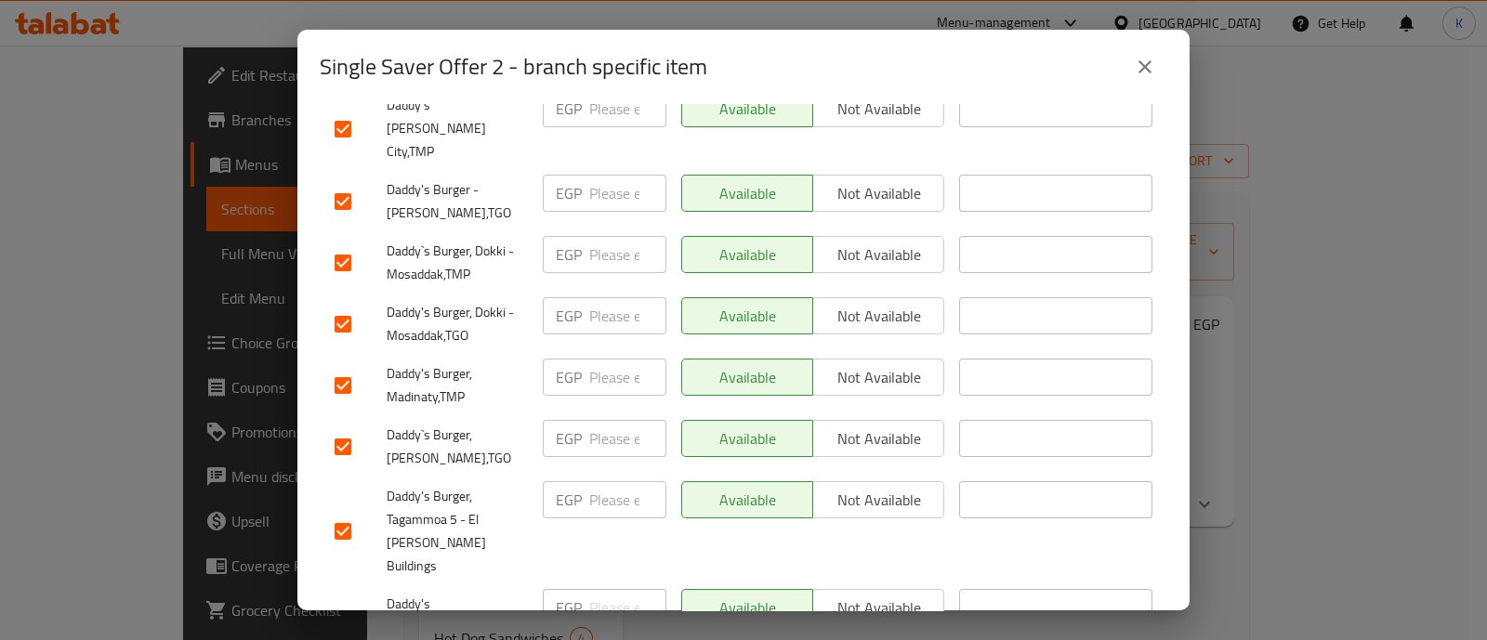
checkbox input "true"
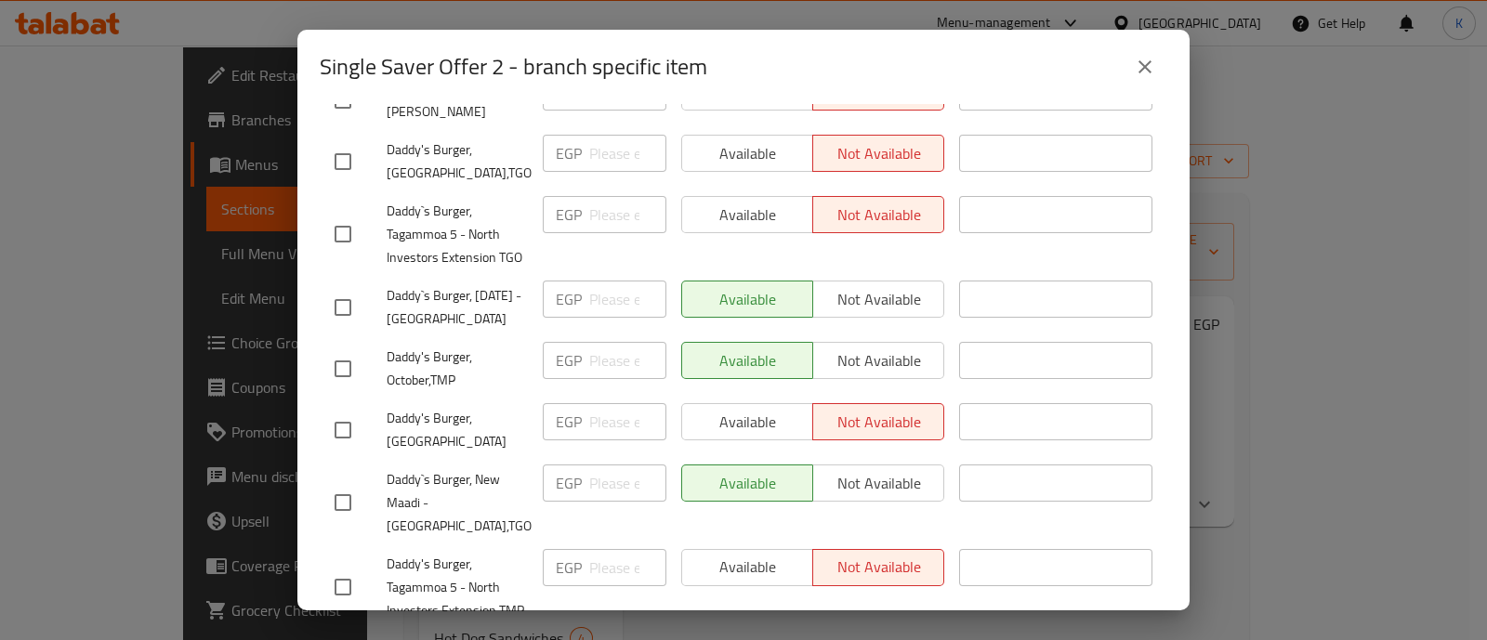
scroll to position [384, 0]
click at [347, 294] on input "checkbox" at bounding box center [342, 308] width 39 height 39
checkbox input "true"
click at [341, 350] on input "checkbox" at bounding box center [342, 369] width 39 height 39
checkbox input "true"
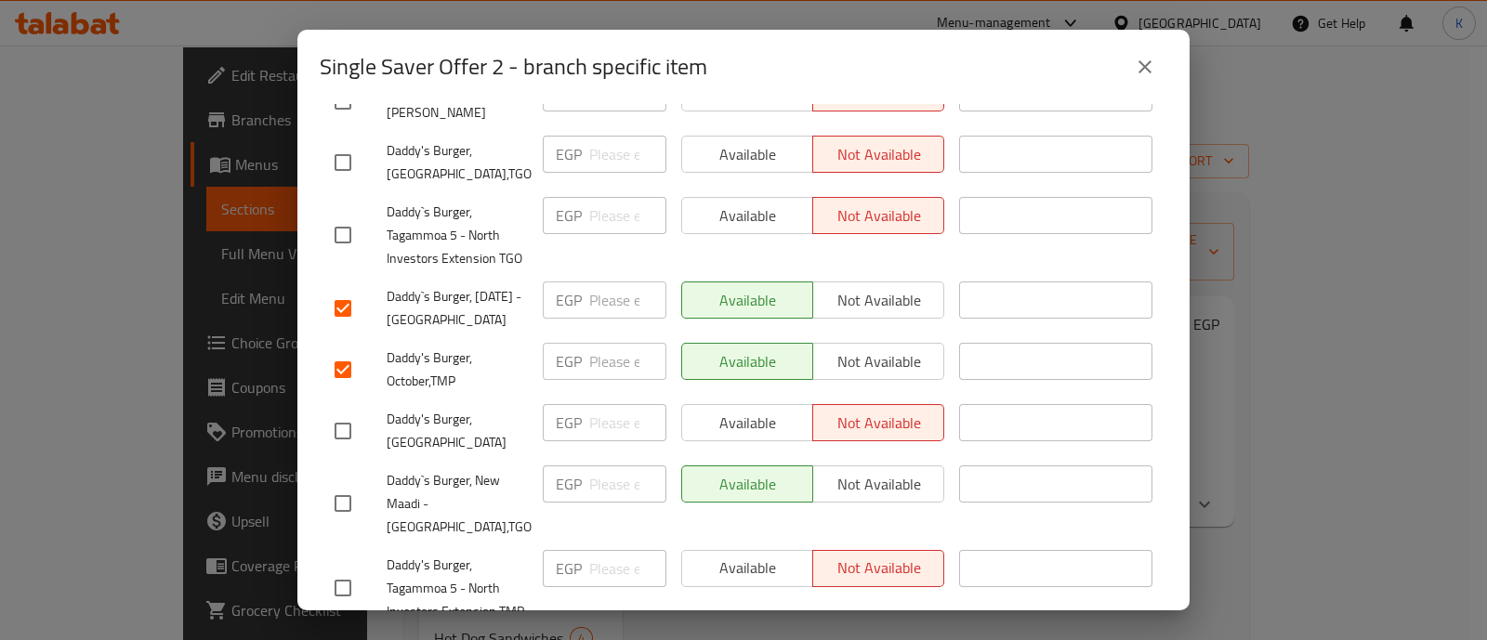
click at [353, 412] on input "checkbox" at bounding box center [342, 431] width 39 height 39
checkbox input "true"
click at [348, 484] on input "checkbox" at bounding box center [342, 503] width 39 height 39
checkbox input "true"
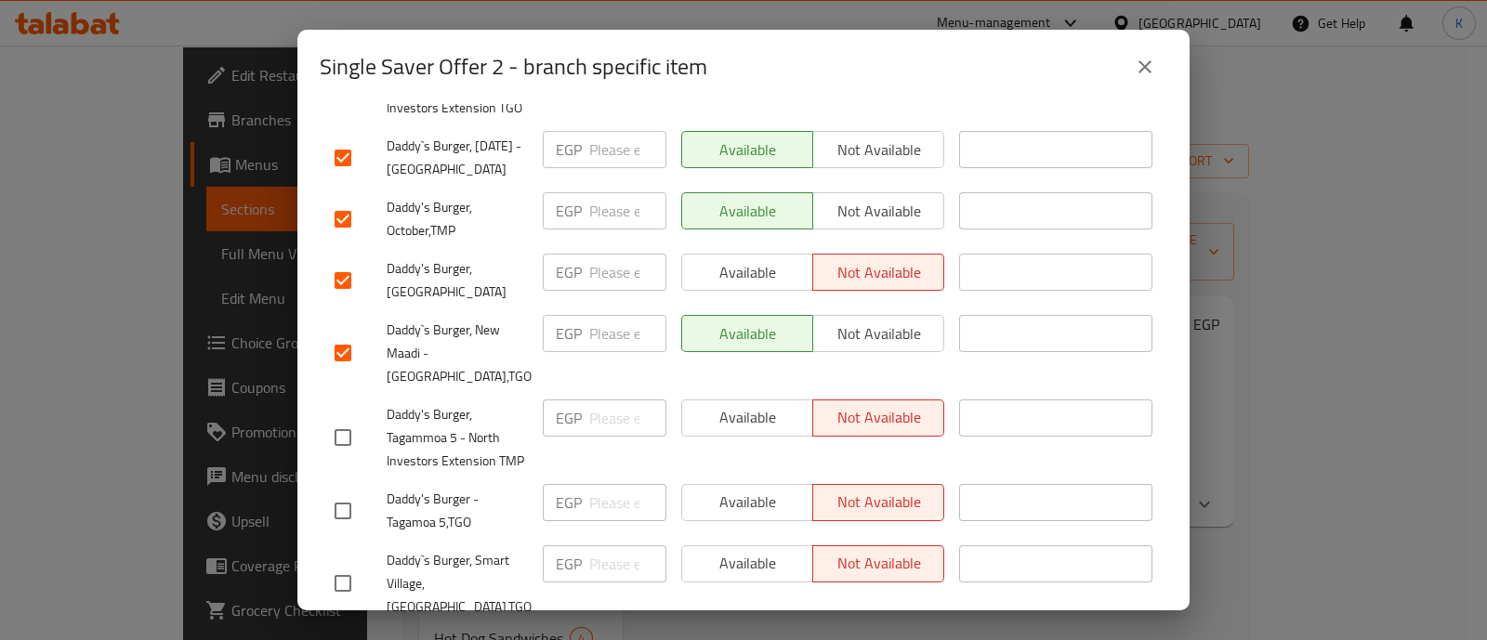
scroll to position [0, 0]
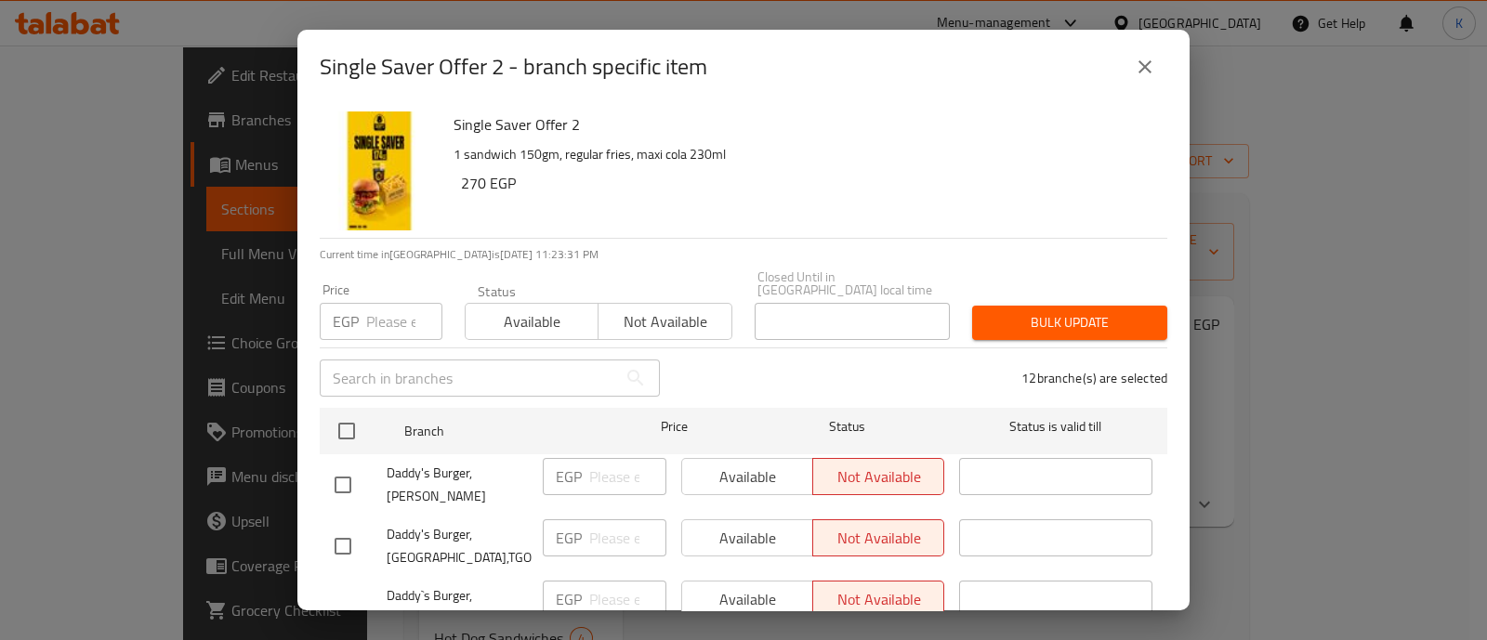
click at [659, 309] on span "Not available" at bounding box center [665, 322] width 118 height 27
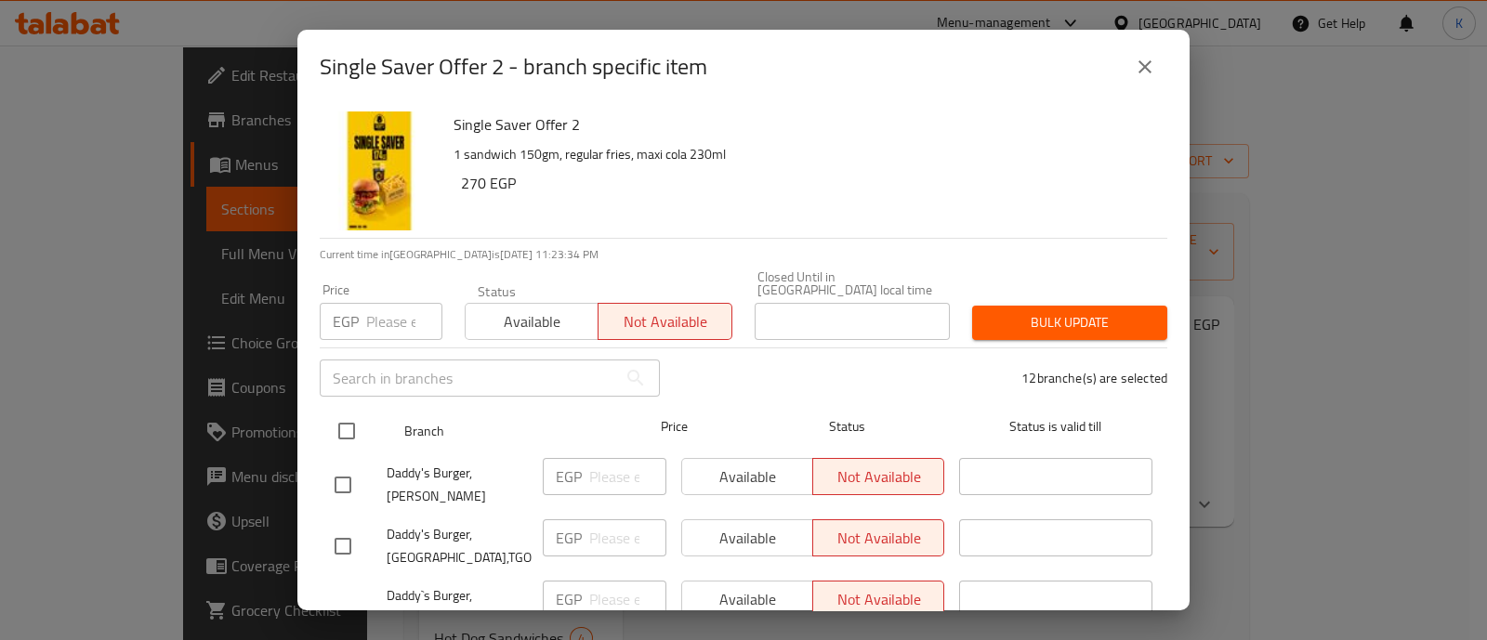
click at [362, 412] on input "checkbox" at bounding box center [346, 431] width 39 height 39
checkbox input "true"
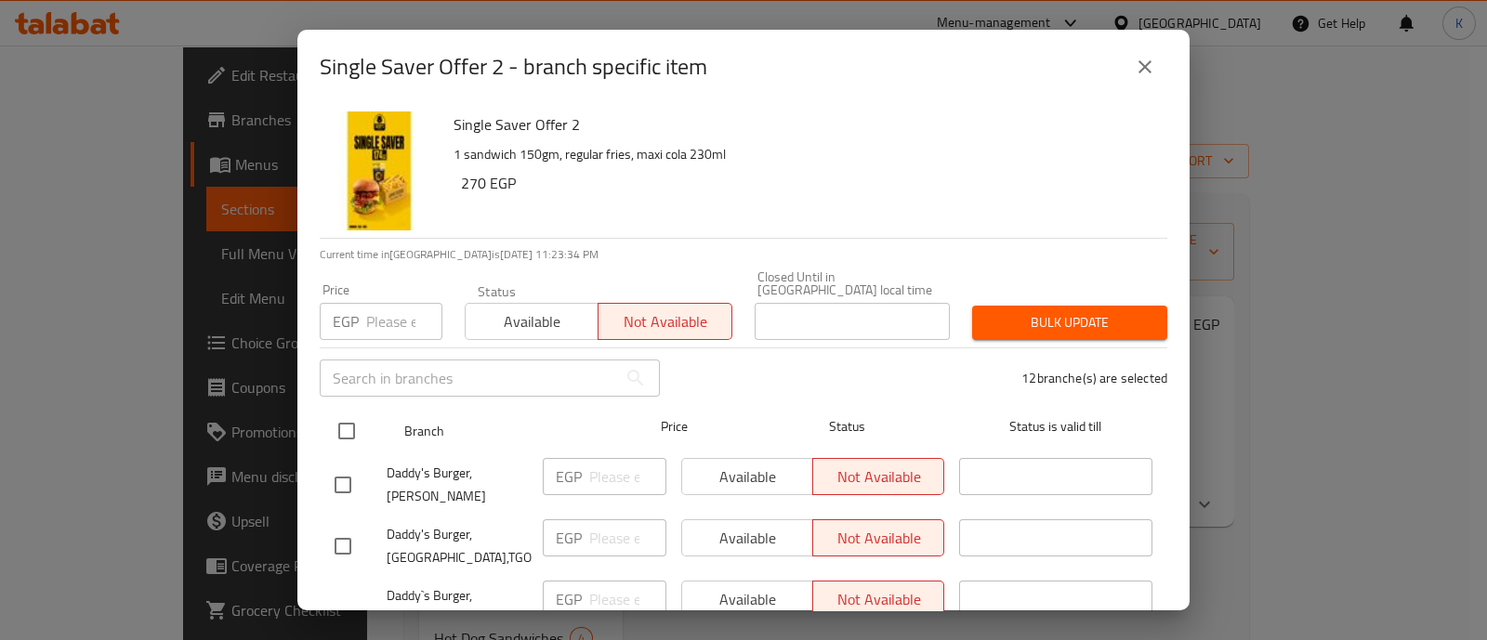
checkbox input "true"
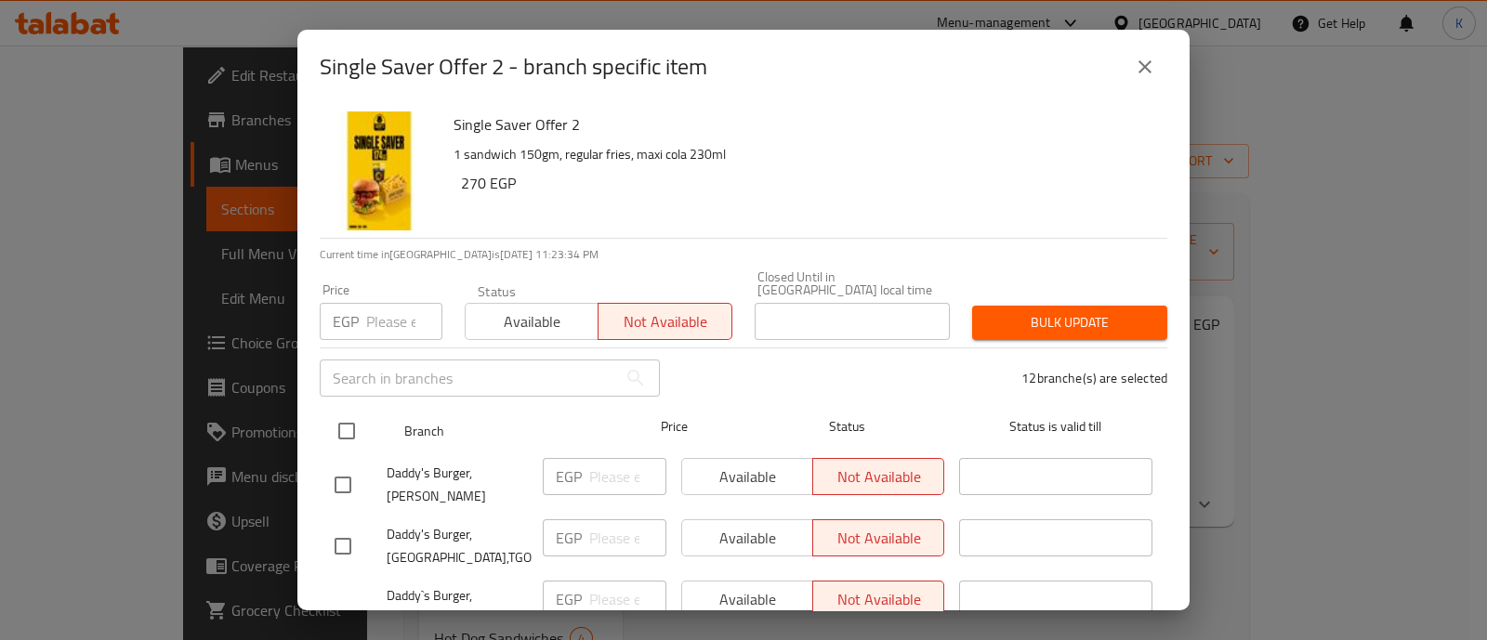
checkbox input "true"
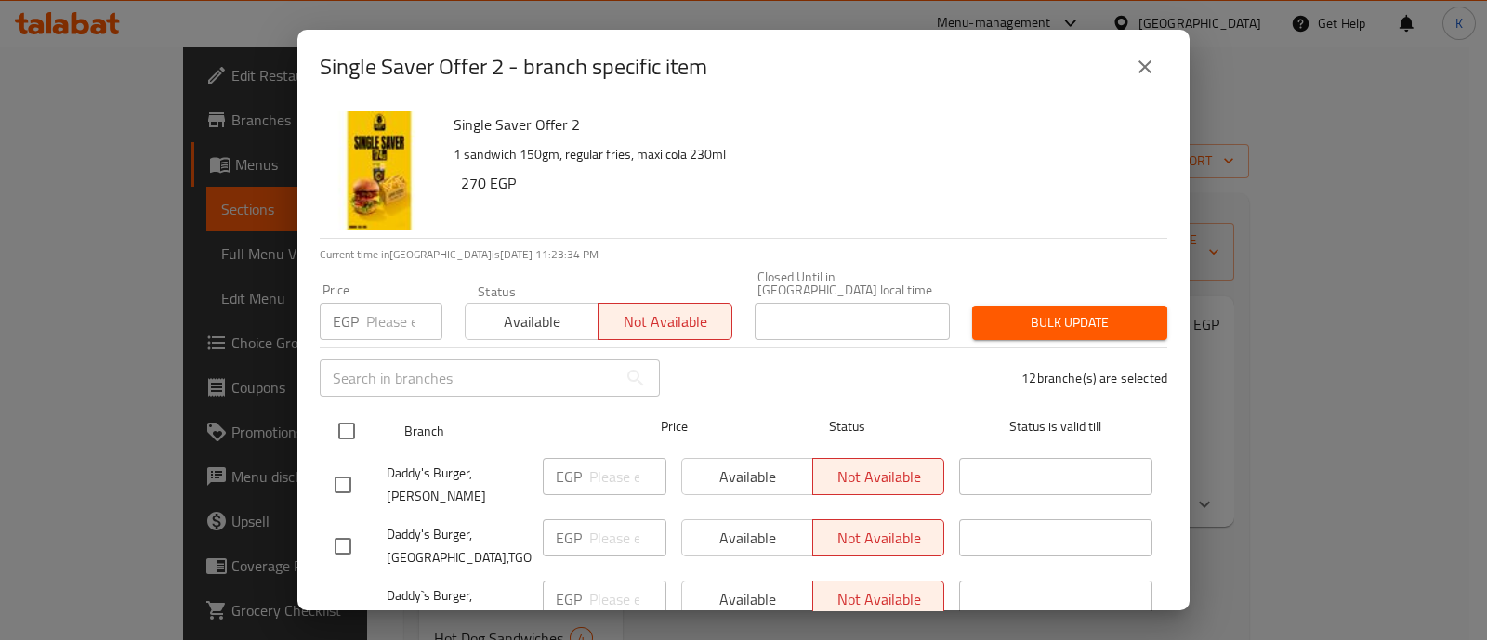
checkbox input "true"
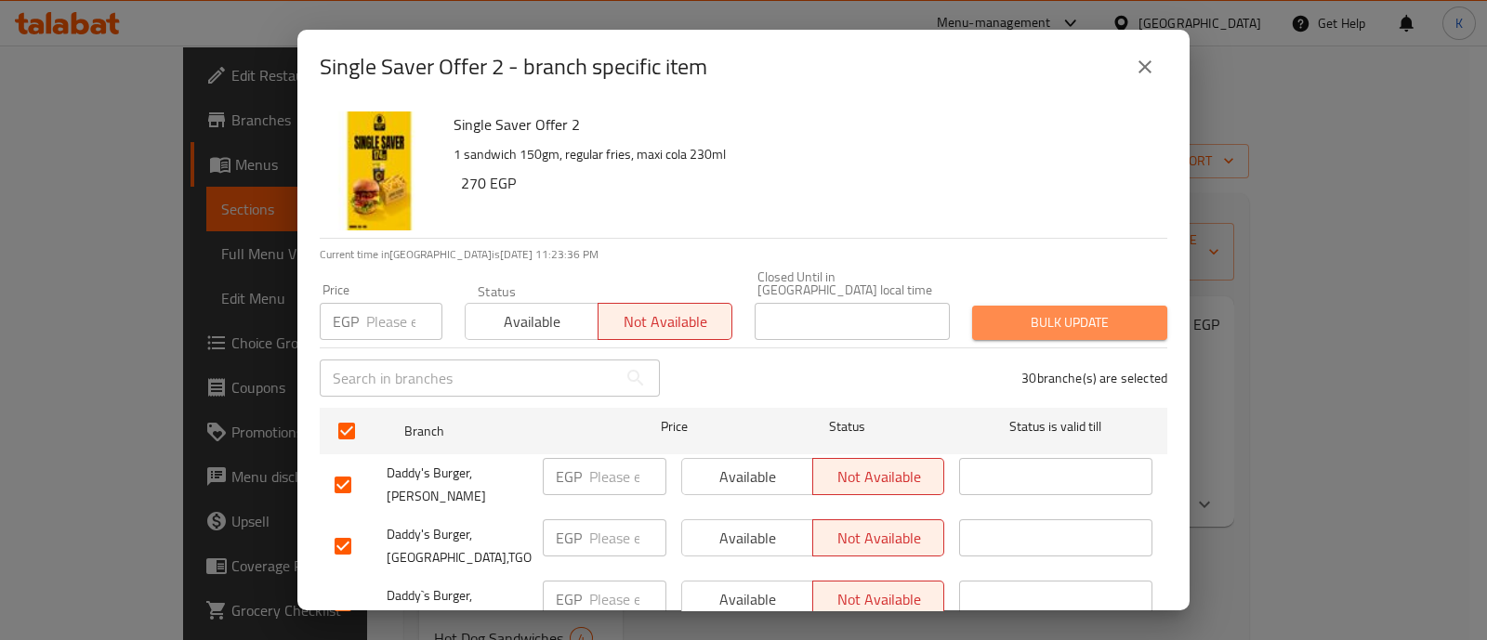
click at [1113, 312] on span "Bulk update" at bounding box center [1069, 322] width 165 height 23
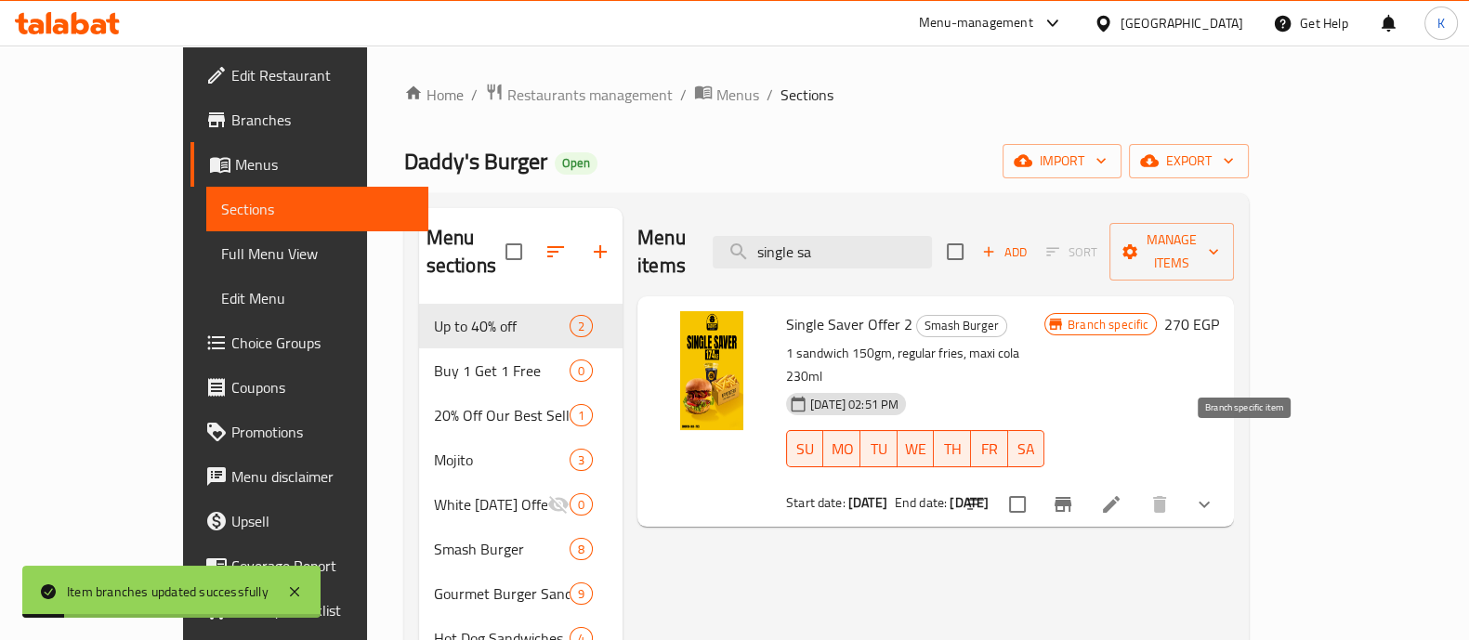
click at [1074, 493] on icon "Branch-specific-item" at bounding box center [1063, 504] width 22 height 22
